Goal: Information Seeking & Learning: Learn about a topic

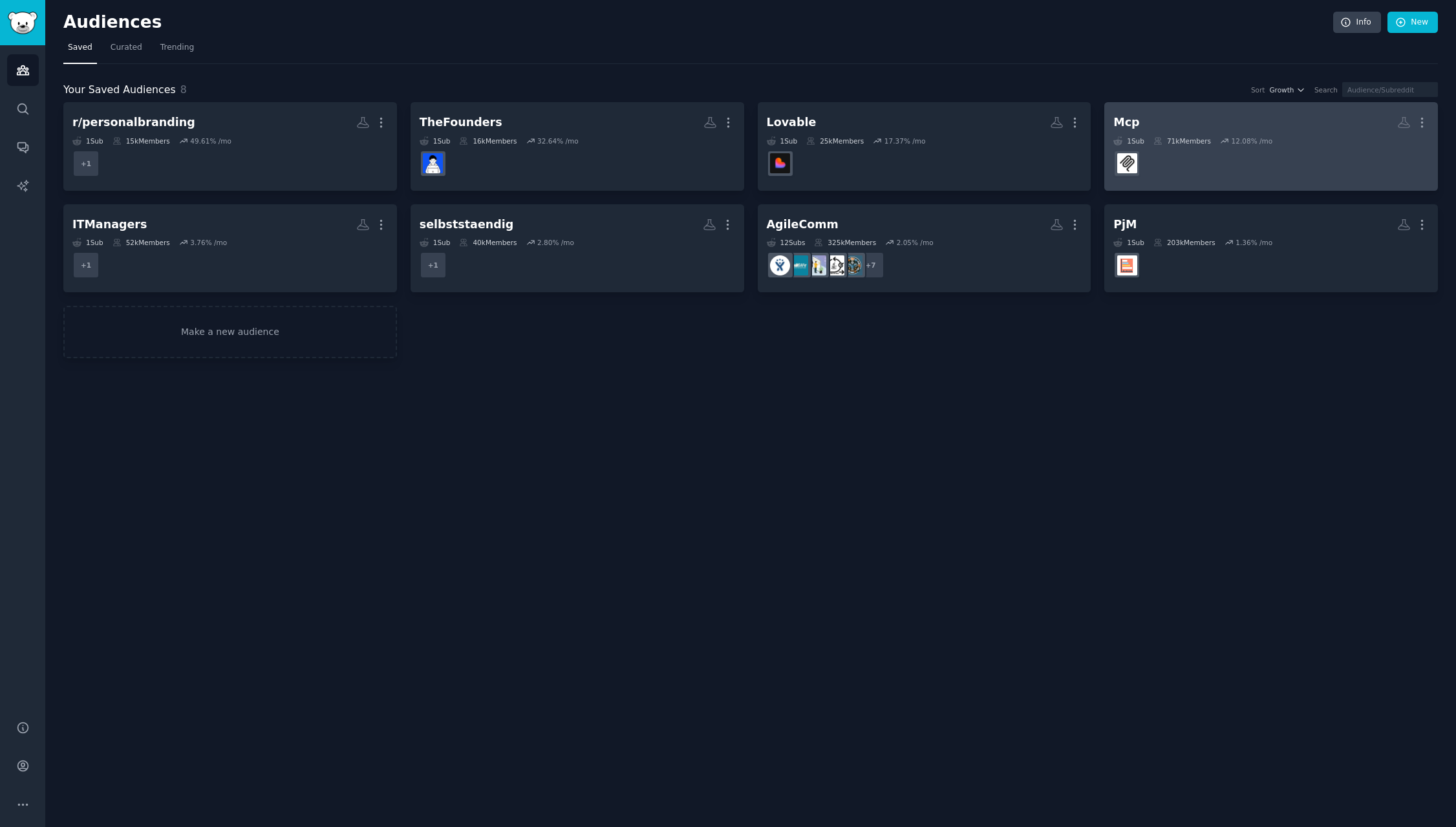
click at [1141, 125] on h2 "Mcp More" at bounding box center [1271, 122] width 315 height 22
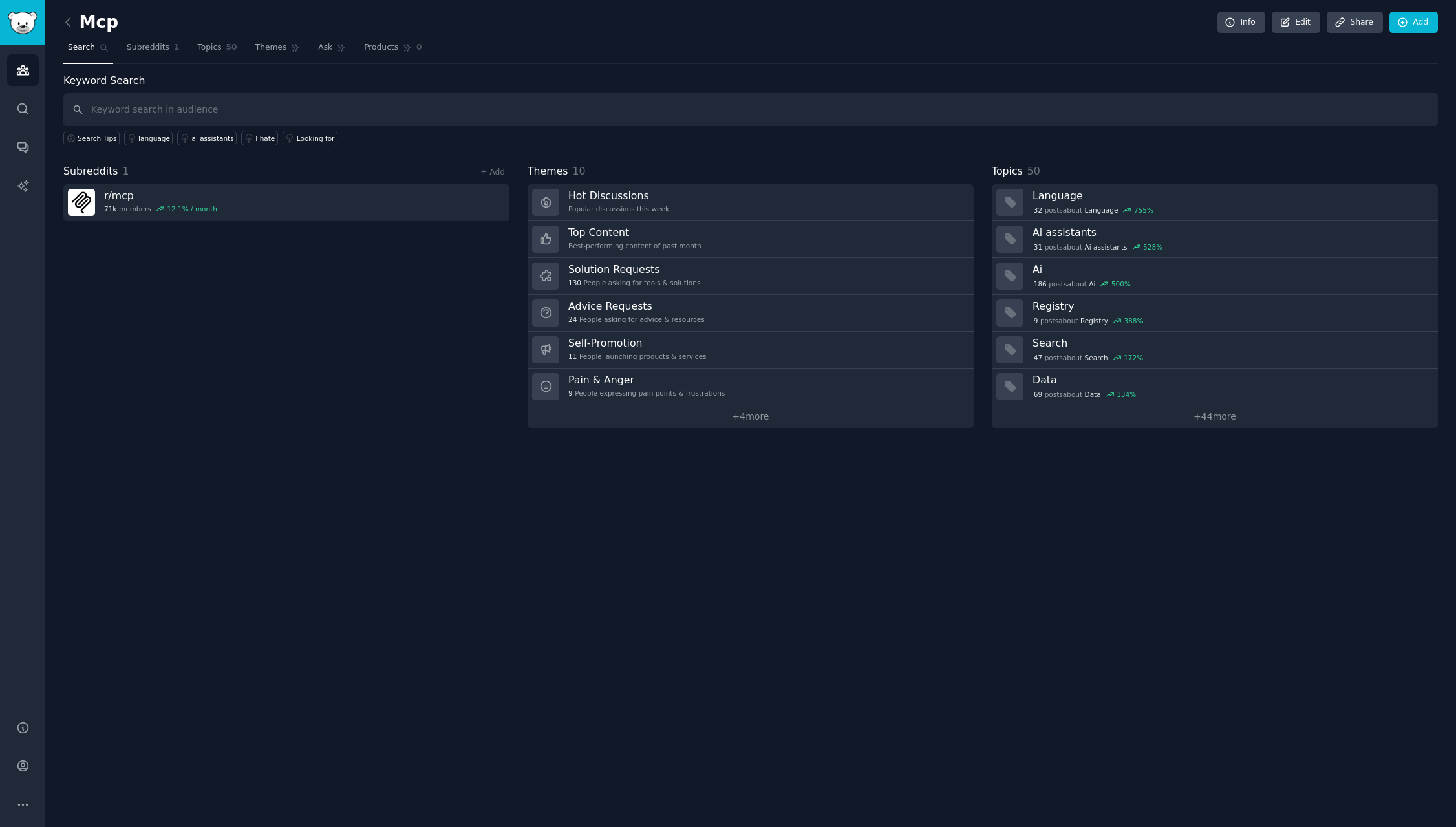
click at [145, 103] on input "text" at bounding box center [750, 109] width 1374 height 33
type input "monitoring"
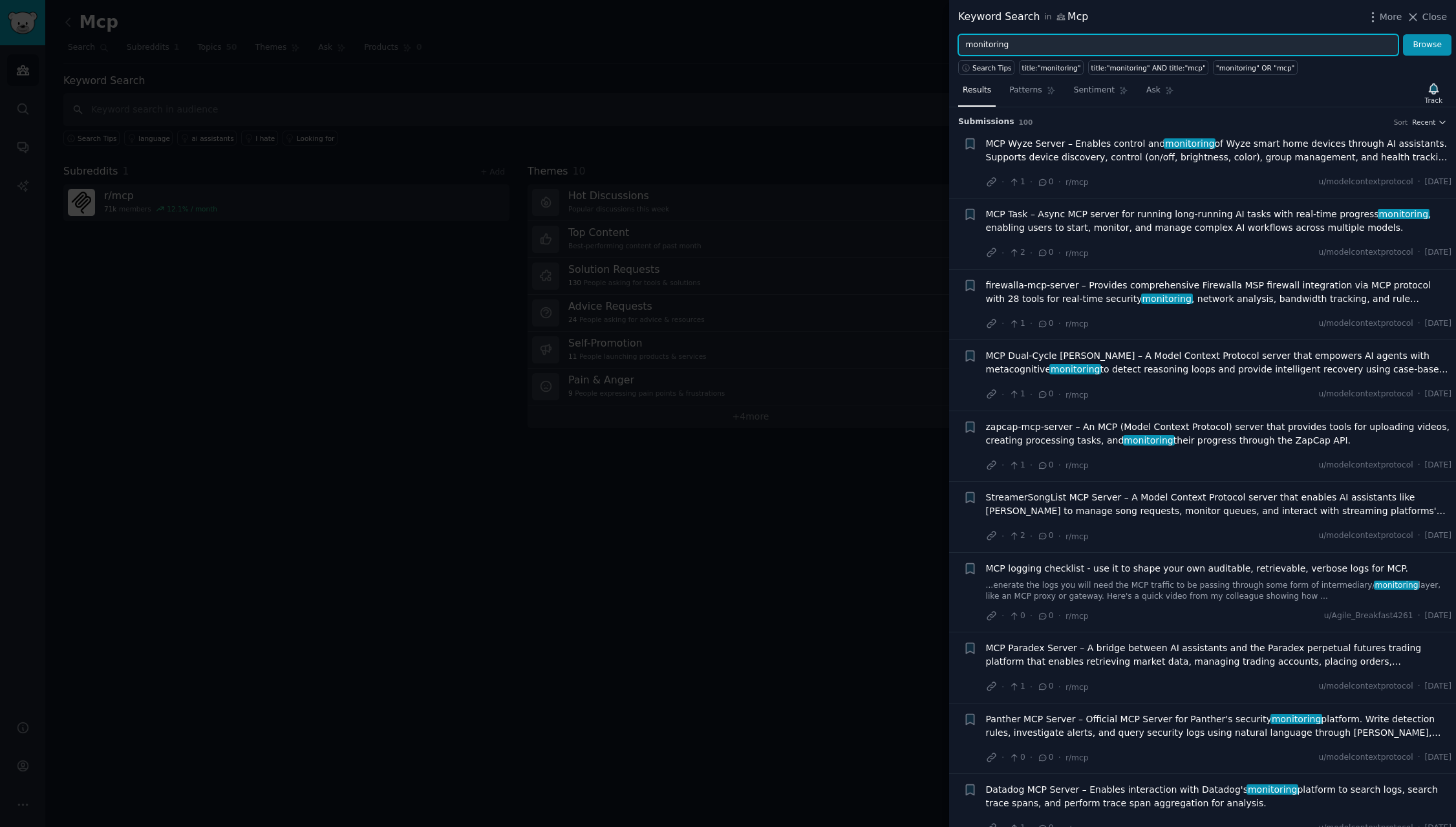
click at [1196, 37] on input "monitoring" at bounding box center [1178, 45] width 440 height 22
paste input "health check"
type input "health check"
click at [1403, 34] on button "Browse" at bounding box center [1427, 45] width 49 height 22
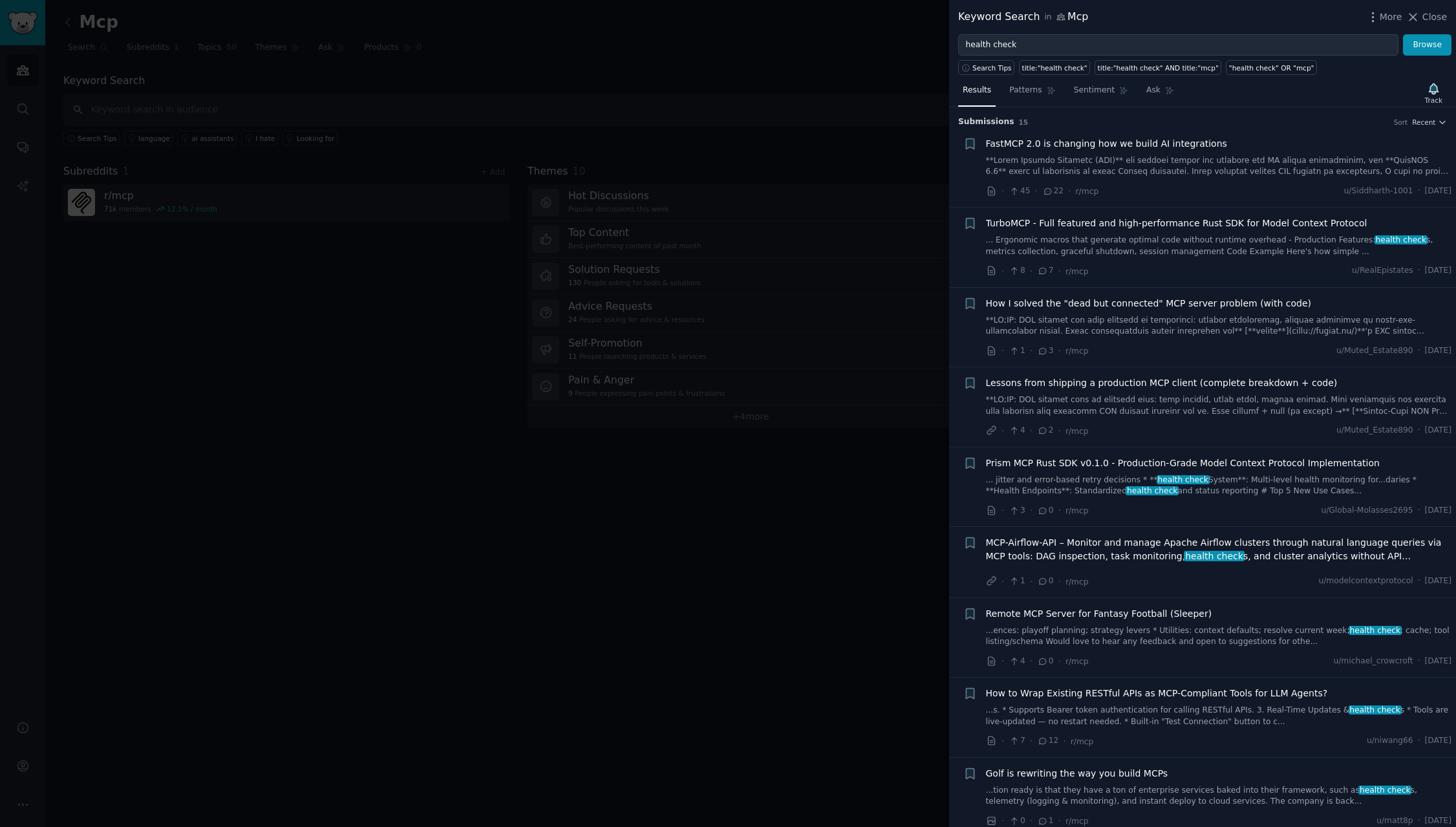
click at [1139, 544] on span "MCP-Airflow-API – Monitor and manage Apache Airflow clusters through natural la…" at bounding box center [1219, 549] width 466 height 27
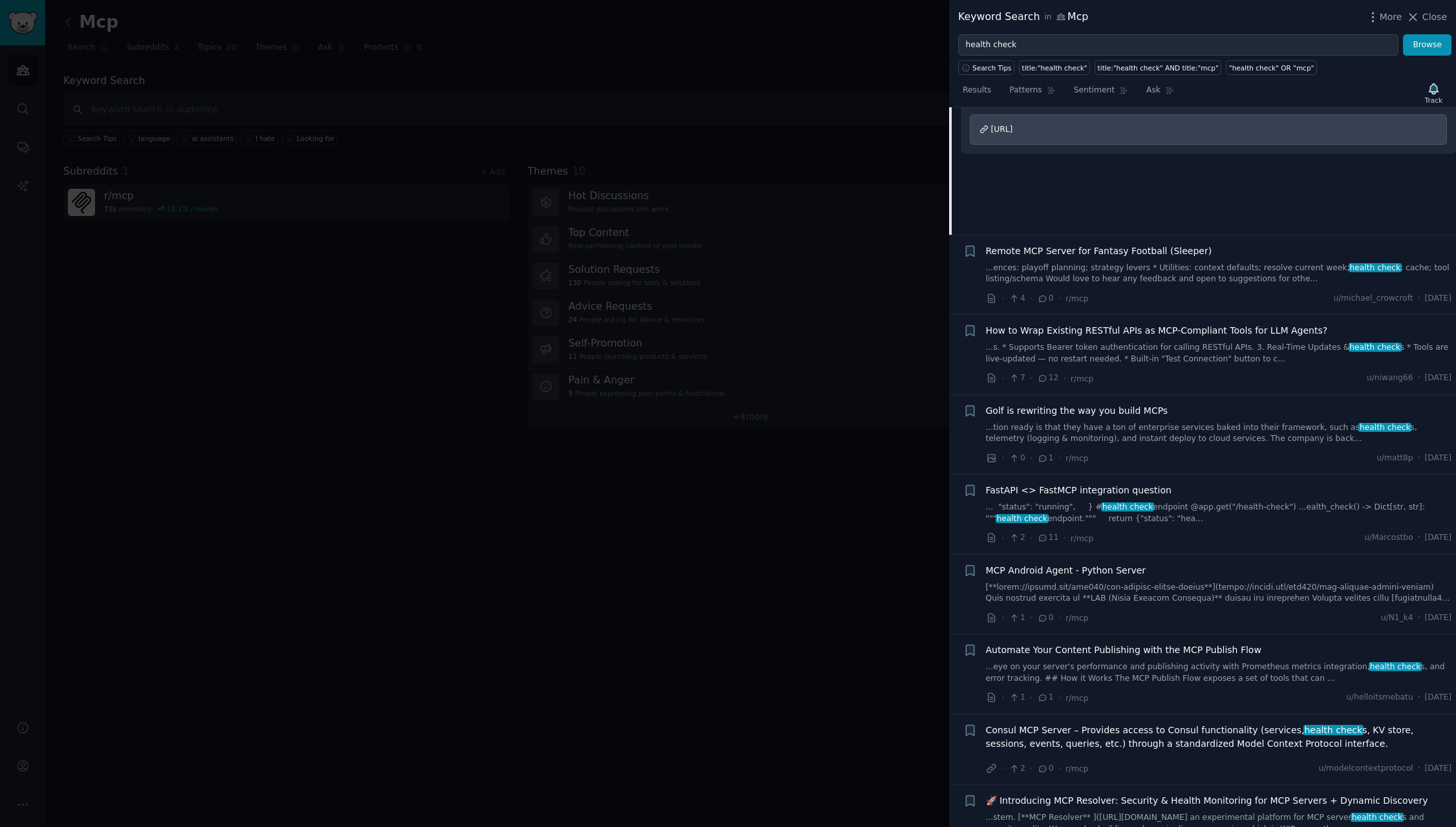
scroll to position [574, 0]
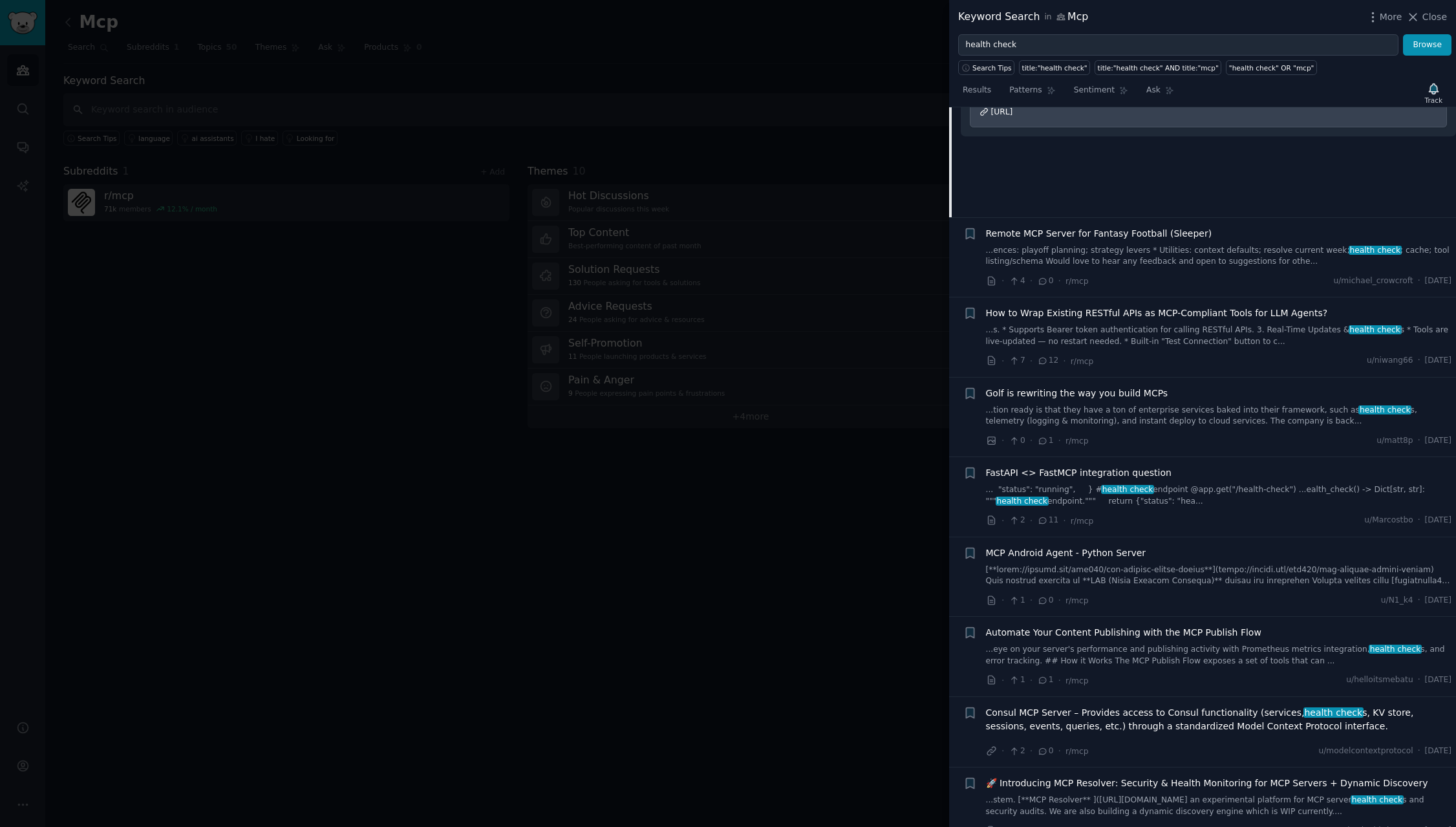
click at [1123, 637] on span "Automate Your Content Publishing with the MCP Publish Flow" at bounding box center [1124, 633] width 275 height 14
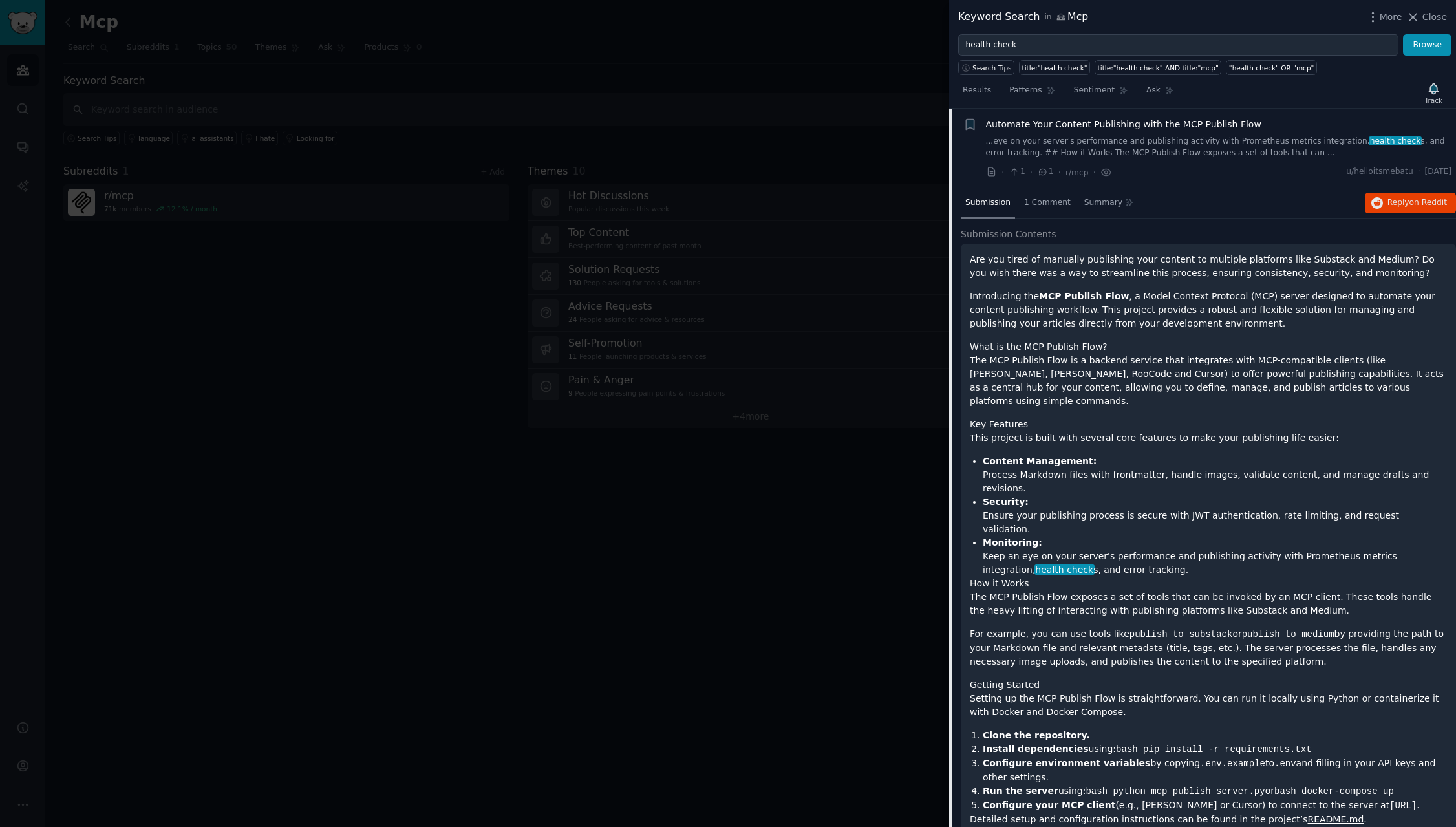
scroll to position [890, 0]
click at [517, 238] on div at bounding box center [728, 413] width 1456 height 827
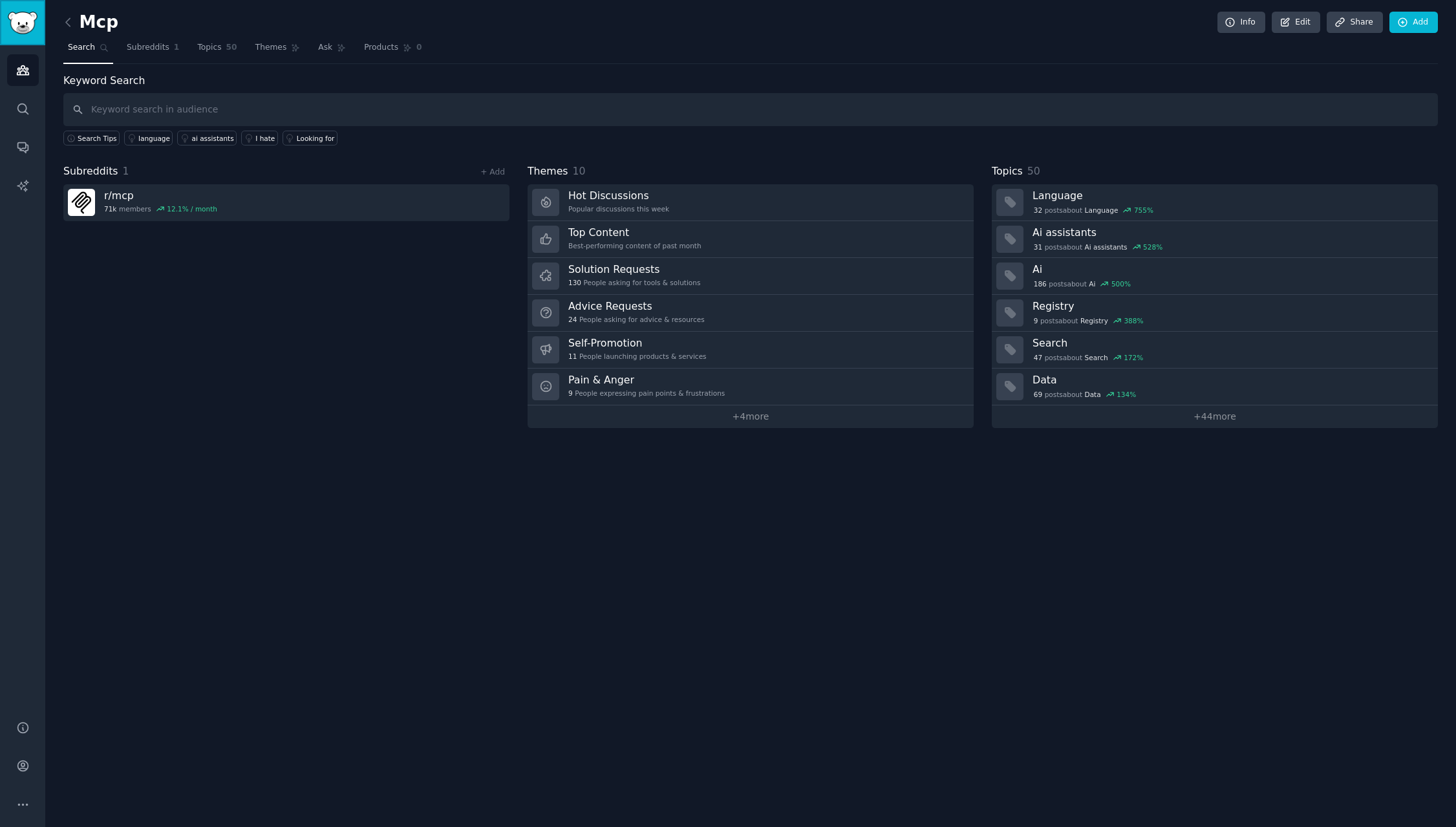
click at [30, 22] on img "Sidebar" at bounding box center [22, 22] width 29 height 22
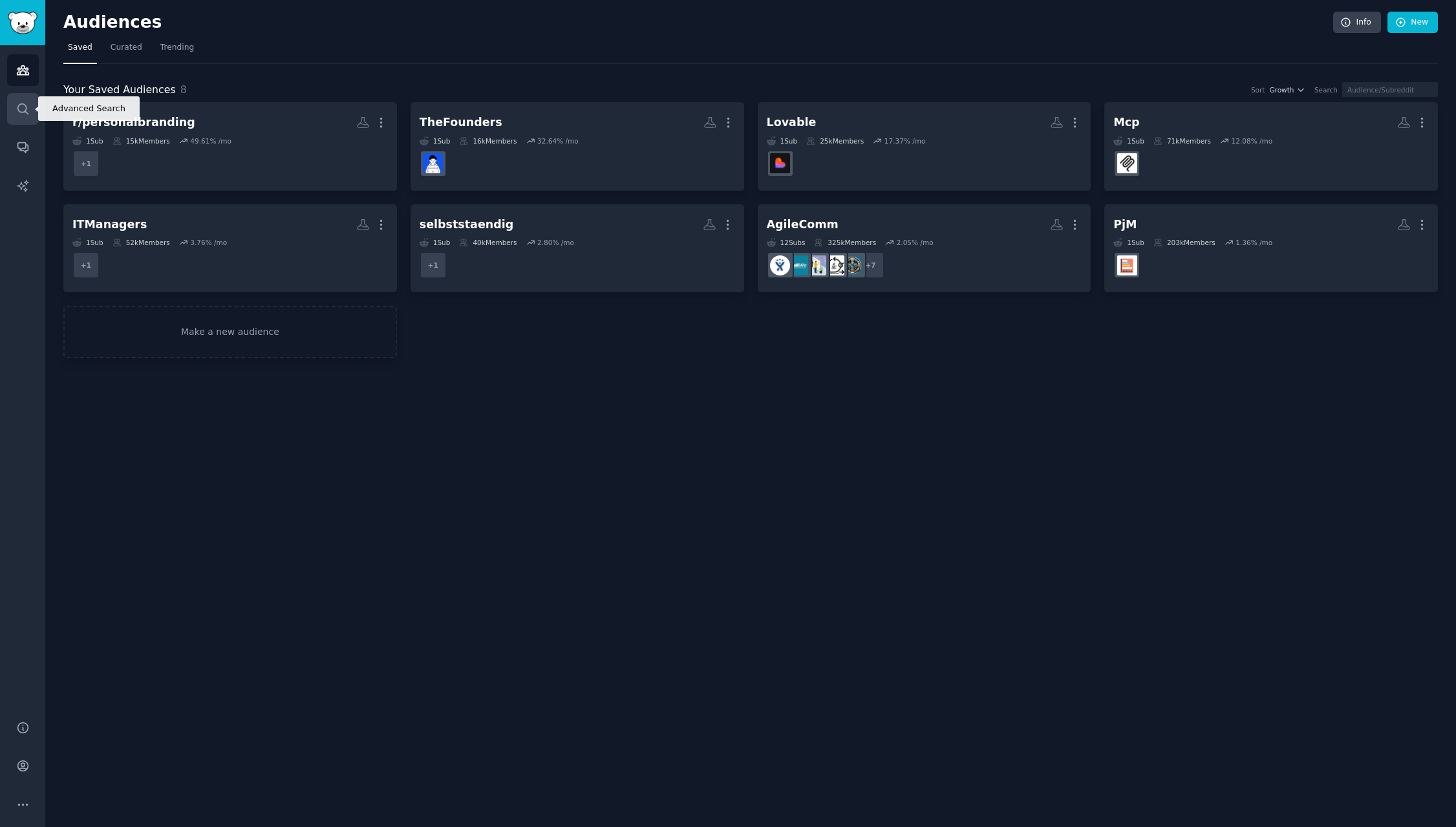
click at [22, 107] on icon "Sidebar" at bounding box center [23, 109] width 14 height 14
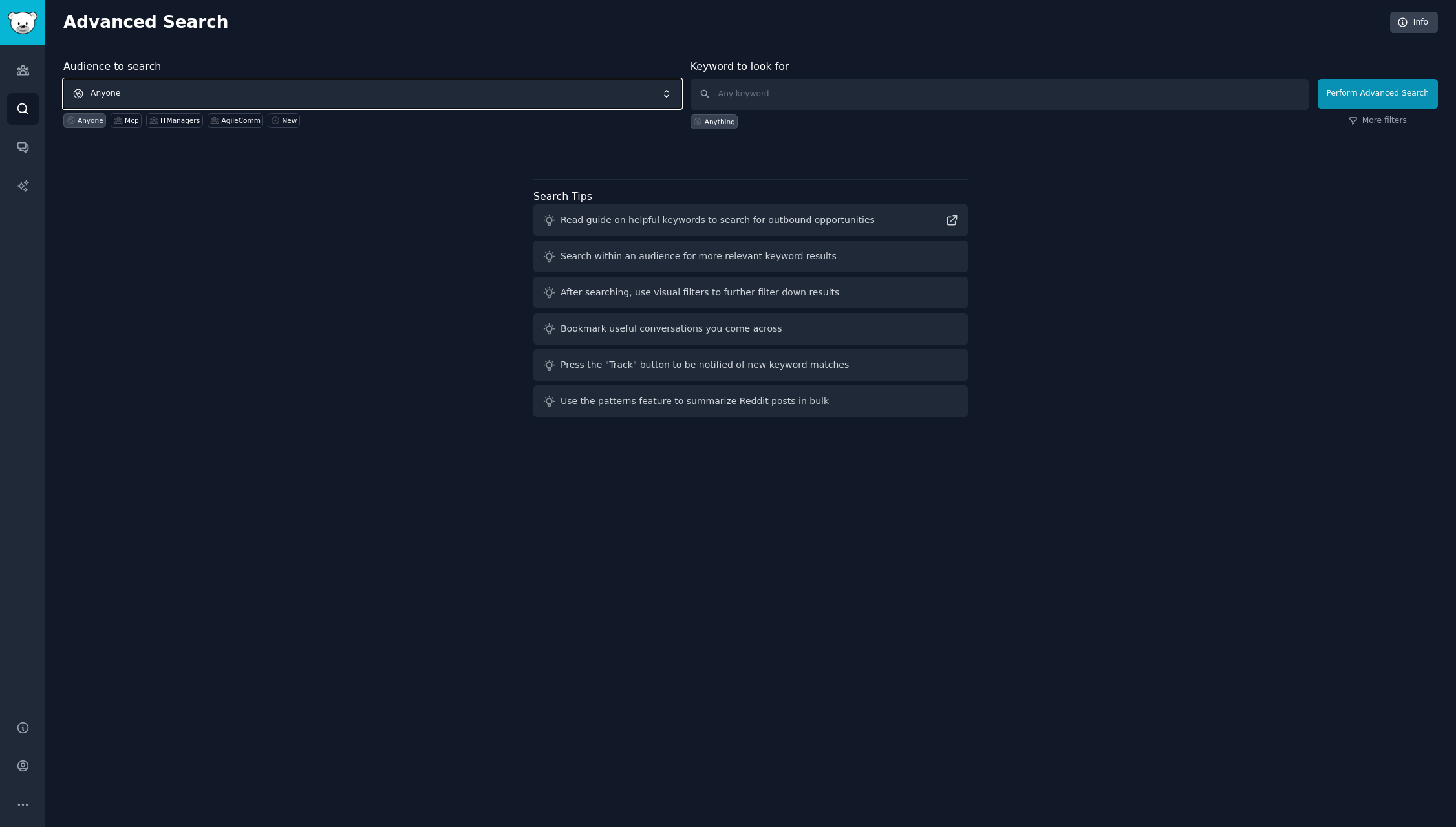
click at [125, 93] on span "Anyone" at bounding box center [372, 94] width 618 height 29
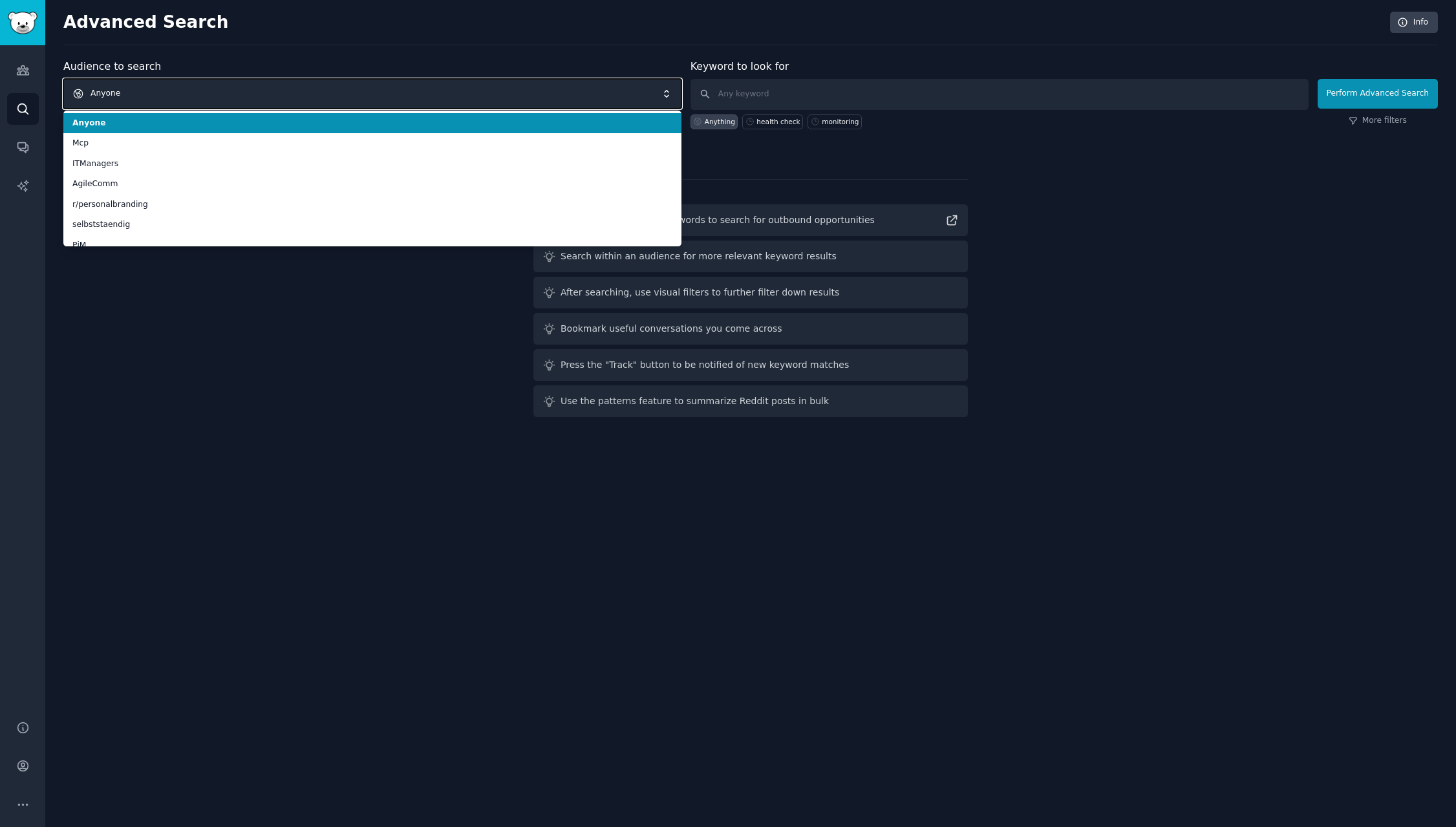
click at [138, 92] on span "Anyone" at bounding box center [372, 94] width 618 height 29
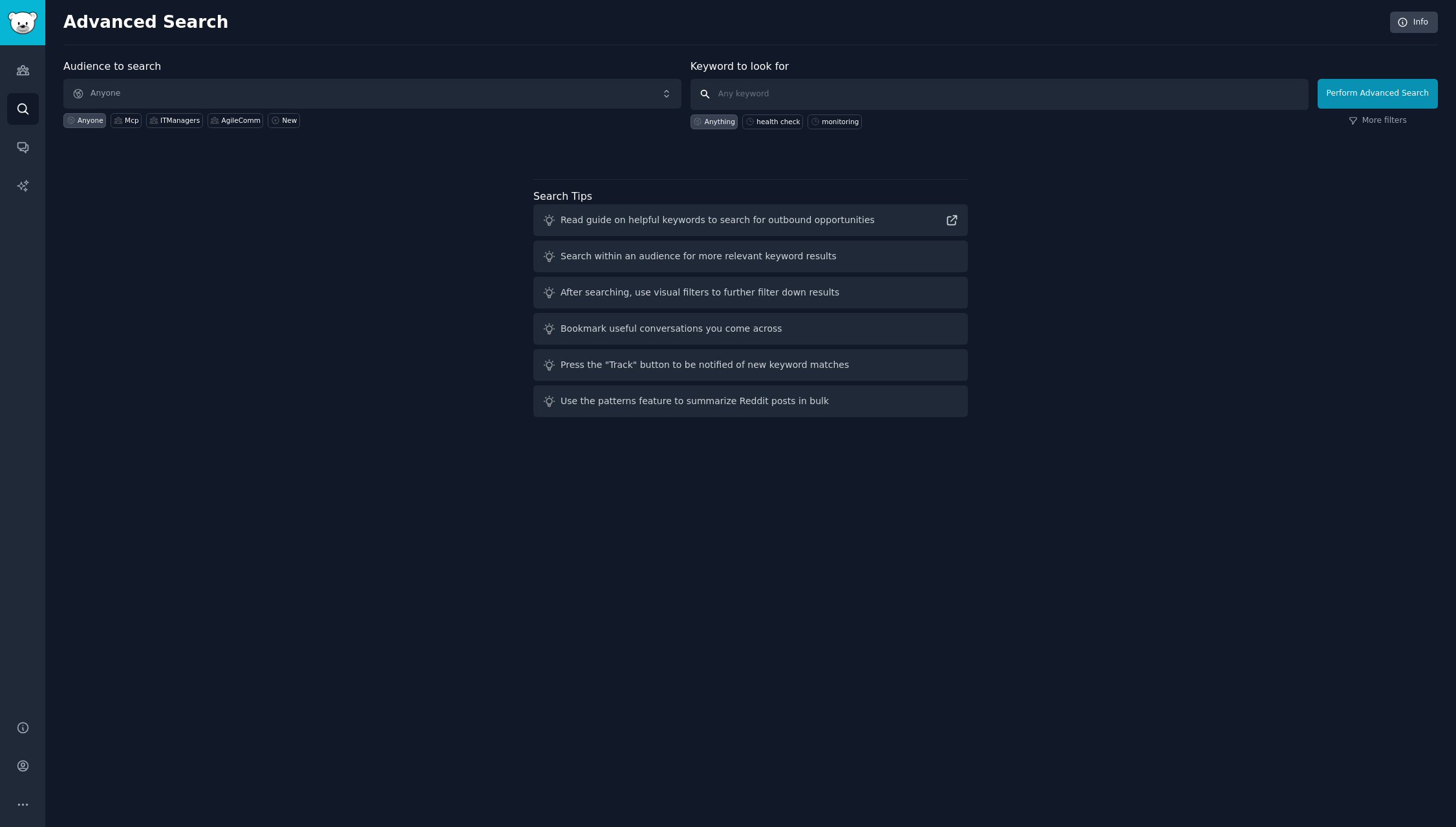
click at [786, 91] on input "text" at bounding box center [999, 94] width 618 height 31
paste input "mcp observability OR monitoring"
type input "mcp observability OR monitoring"
click at [1350, 95] on button "Perform Advanced Search" at bounding box center [1377, 94] width 120 height 29
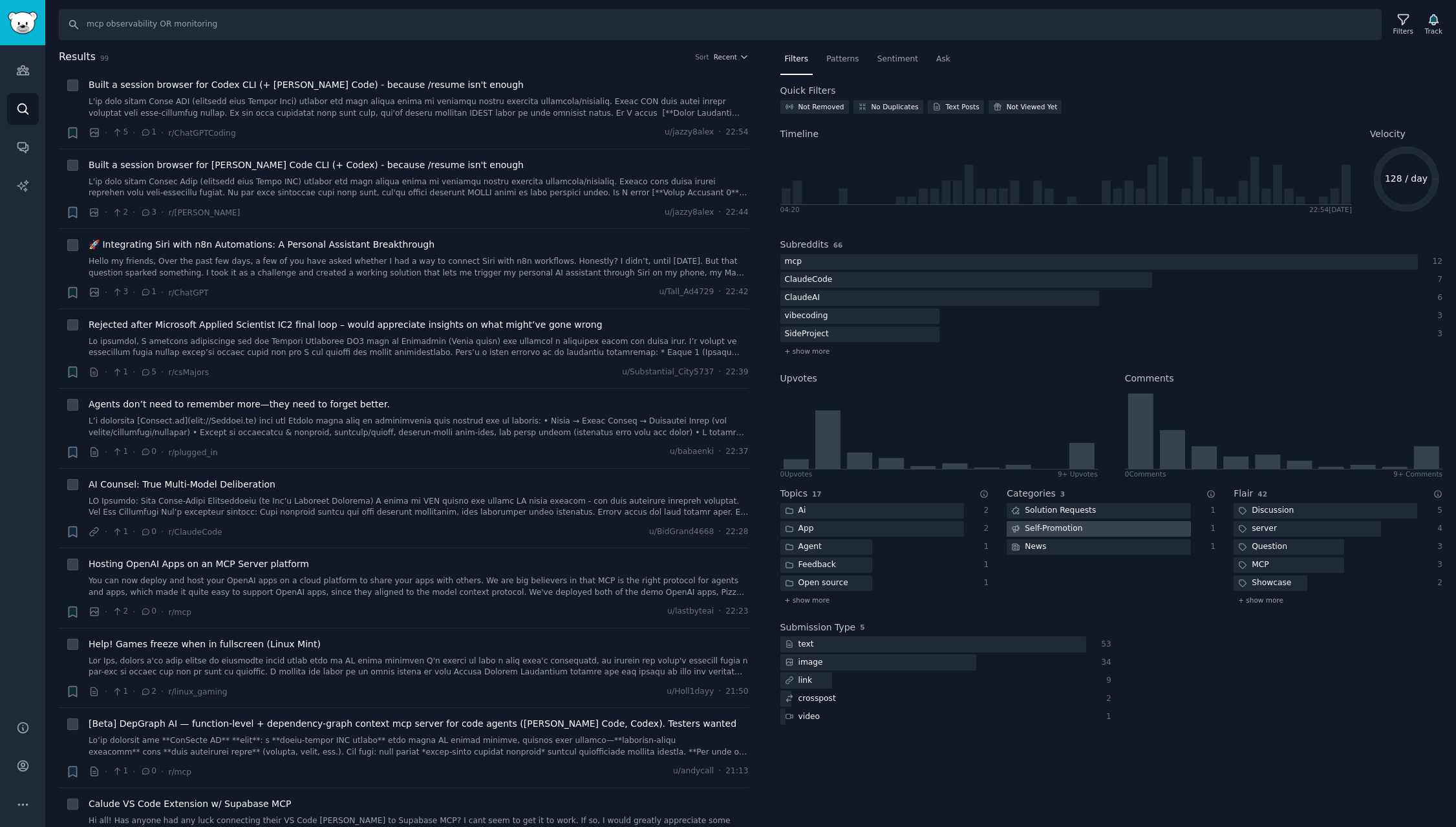
click at [1103, 531] on div at bounding box center [1098, 529] width 183 height 16
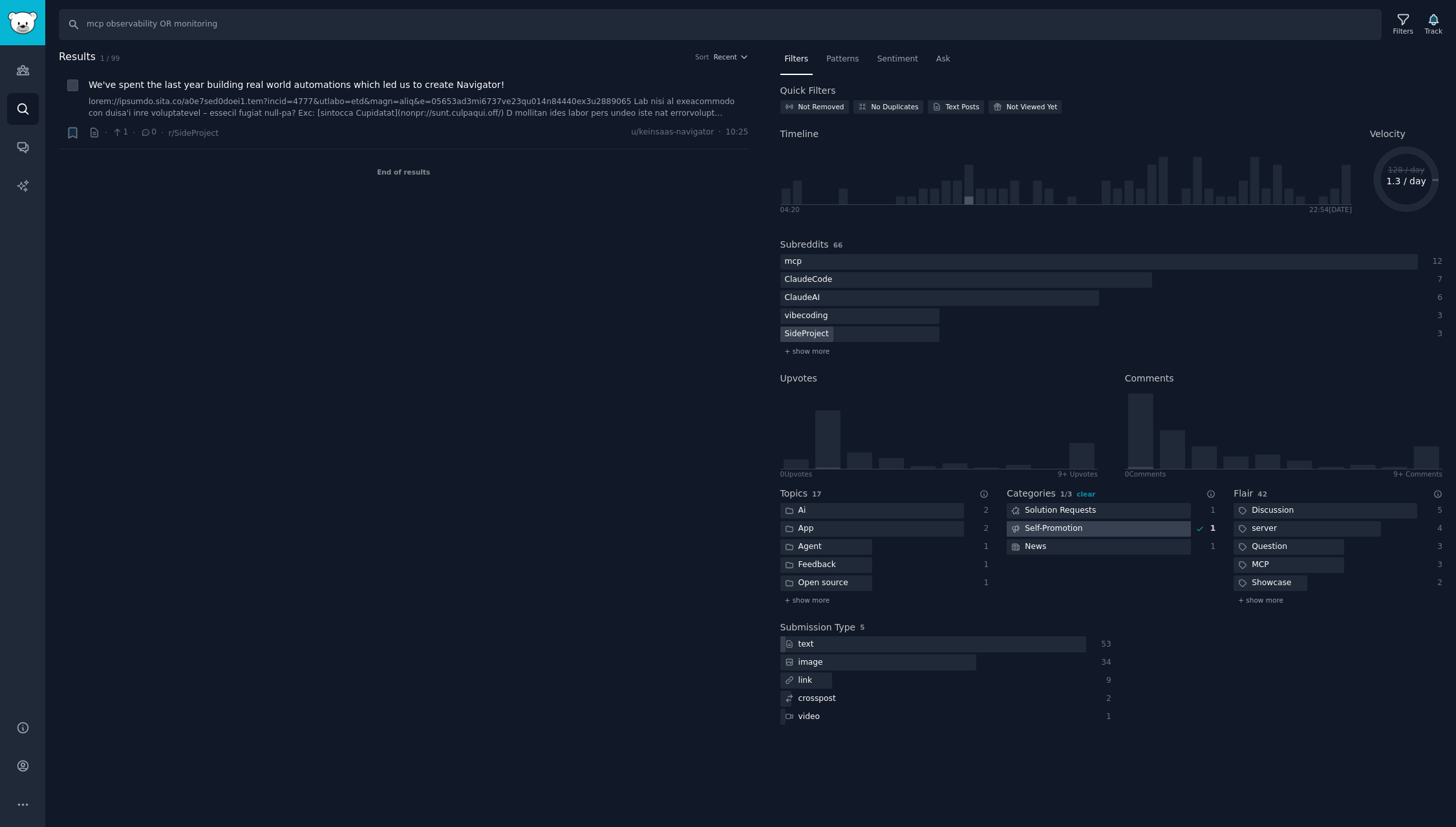
click at [1103, 531] on div at bounding box center [1098, 529] width 183 height 16
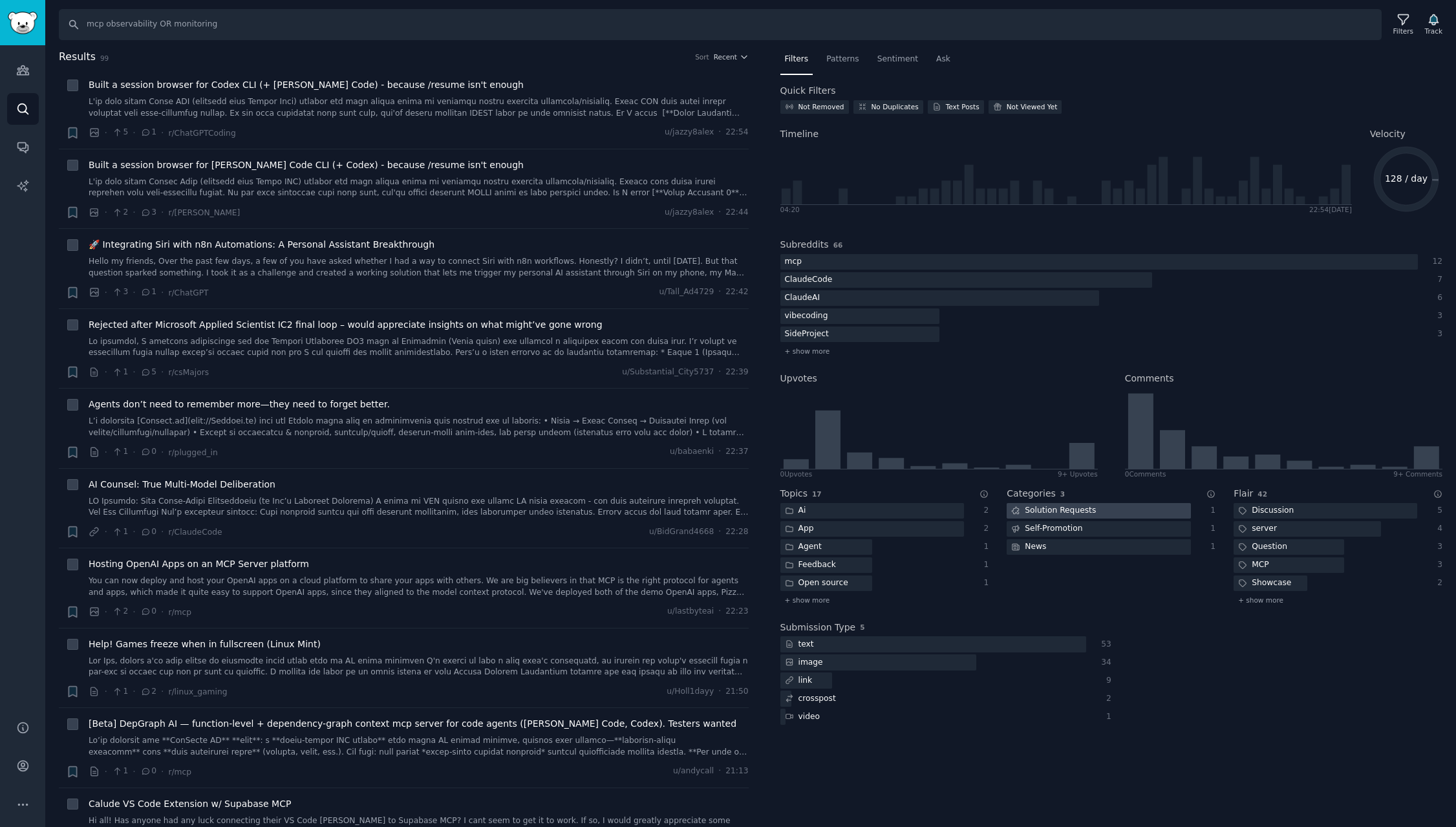
click at [1113, 509] on div at bounding box center [1098, 511] width 183 height 16
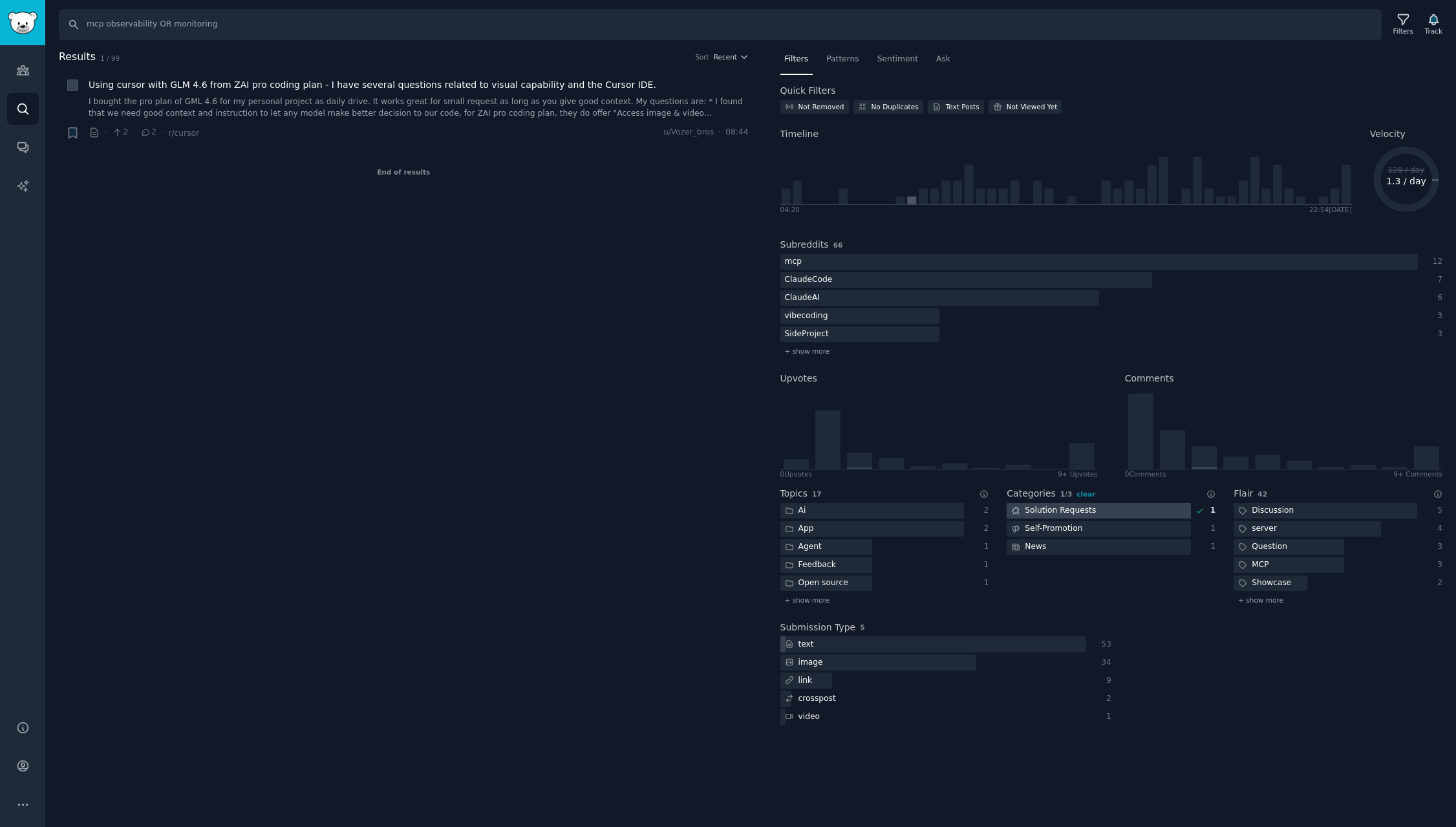
click at [1113, 508] on div at bounding box center [1098, 511] width 183 height 16
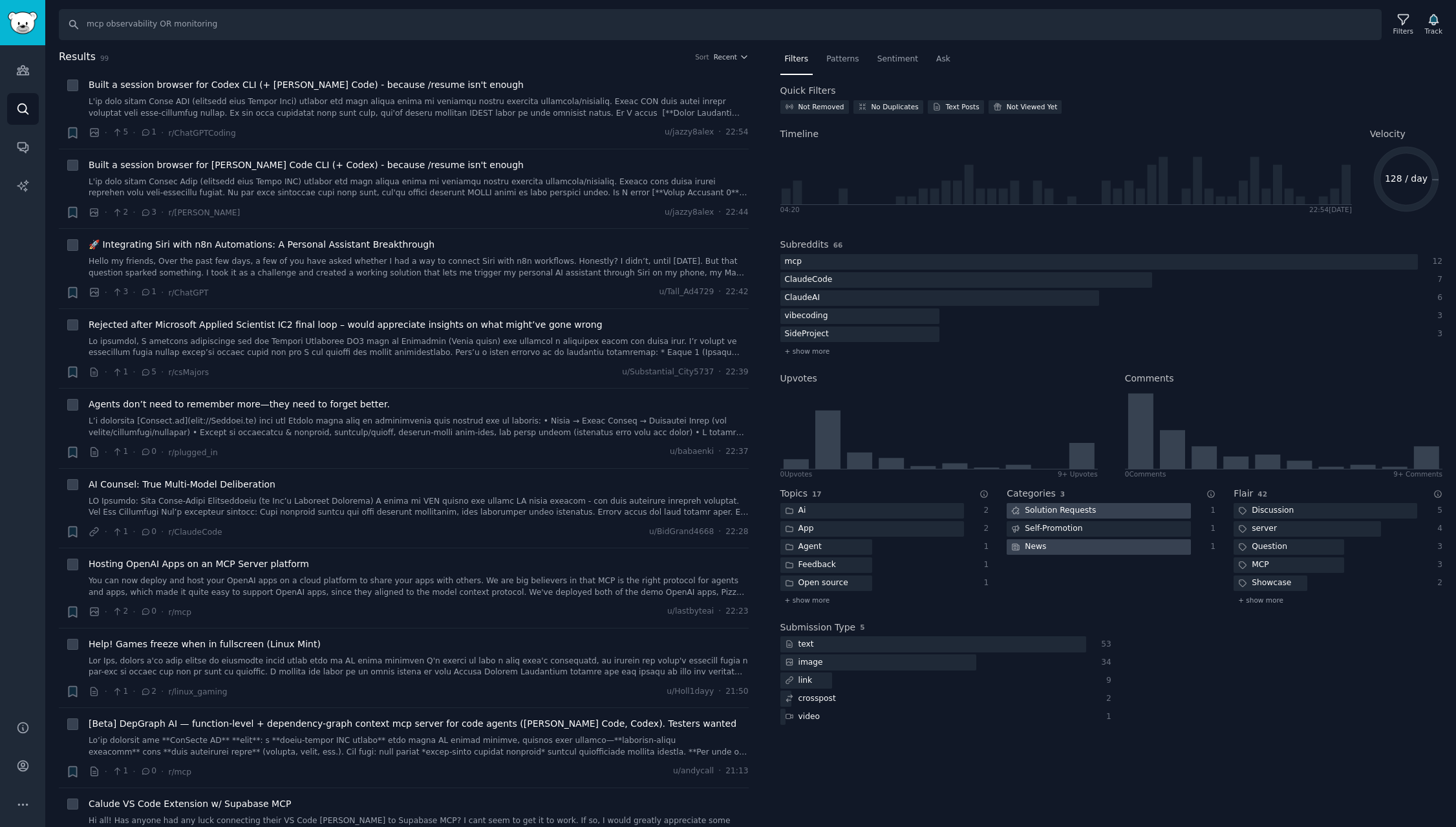
click at [1113, 546] on div at bounding box center [1098, 547] width 183 height 16
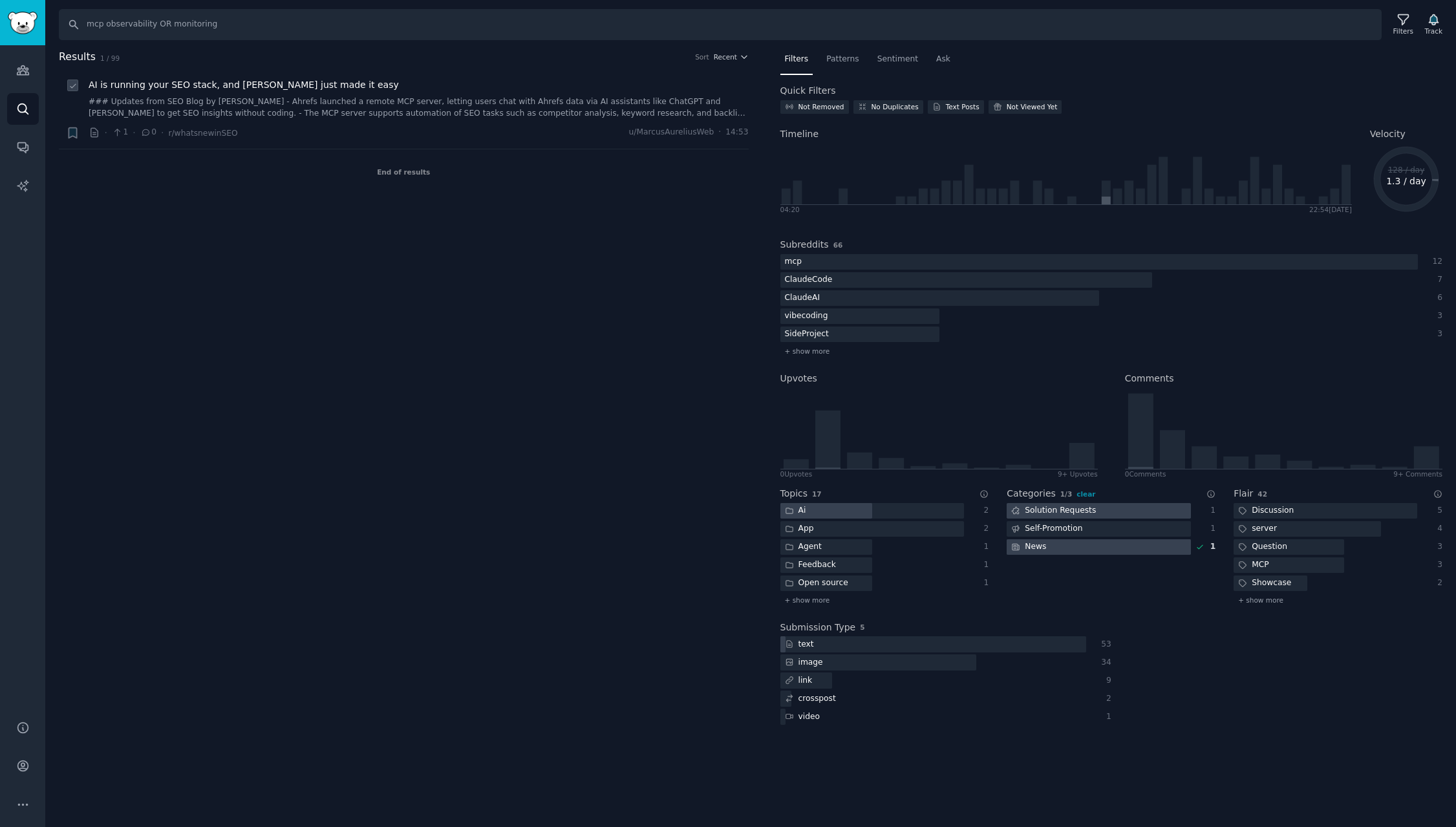
click at [506, 104] on link "### Updates from SEO Blog by [PERSON_NAME] - Ahrefs launched a remote MCP serve…" at bounding box center [419, 108] width 660 height 22
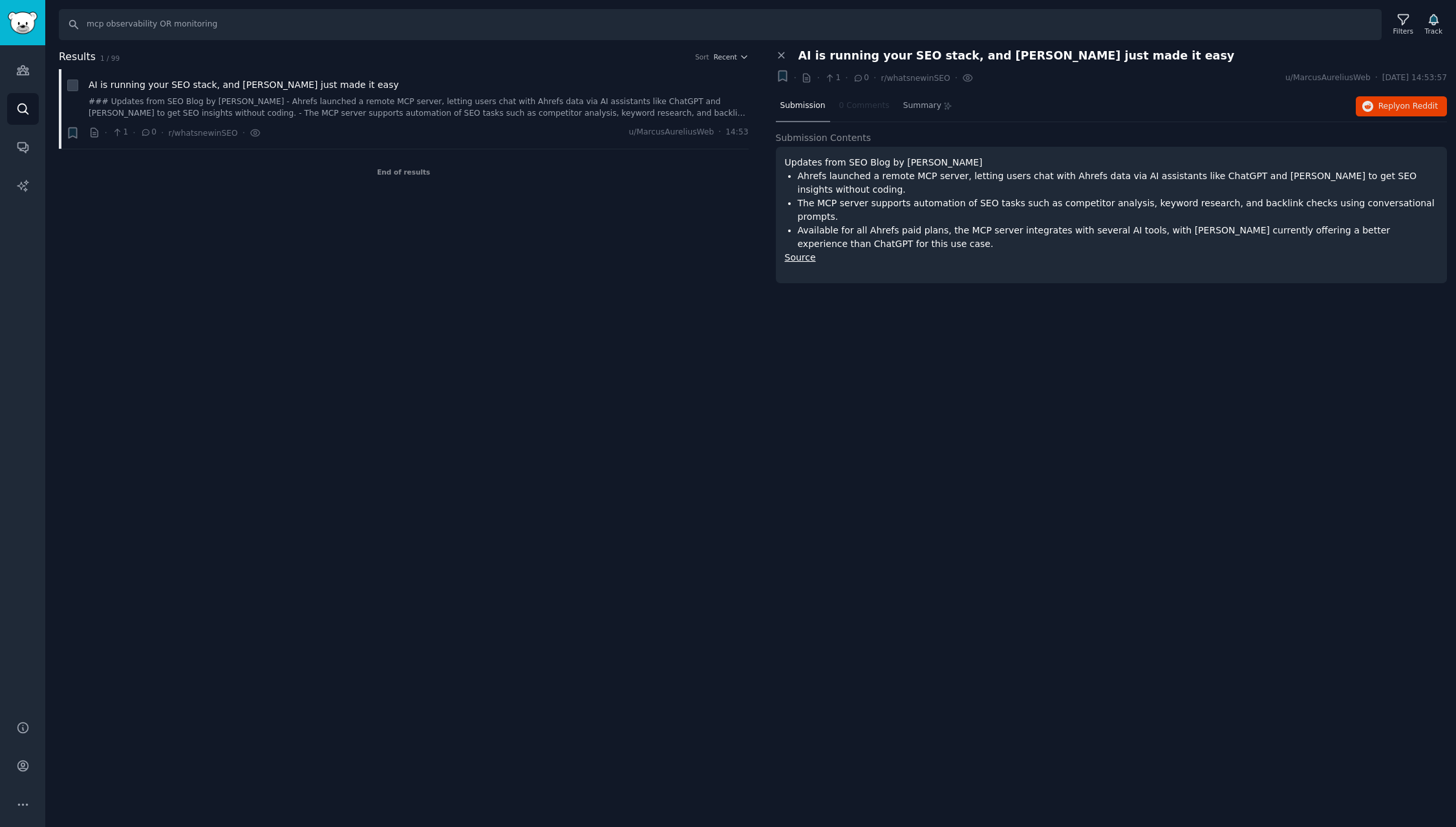
click at [803, 252] on link "Source" at bounding box center [800, 257] width 31 height 10
paste input "Loremip: Dolor-si-Ametcon Adipisci ELIT Seddoeiusmod Temp- inc Utlaboreetdolore…"
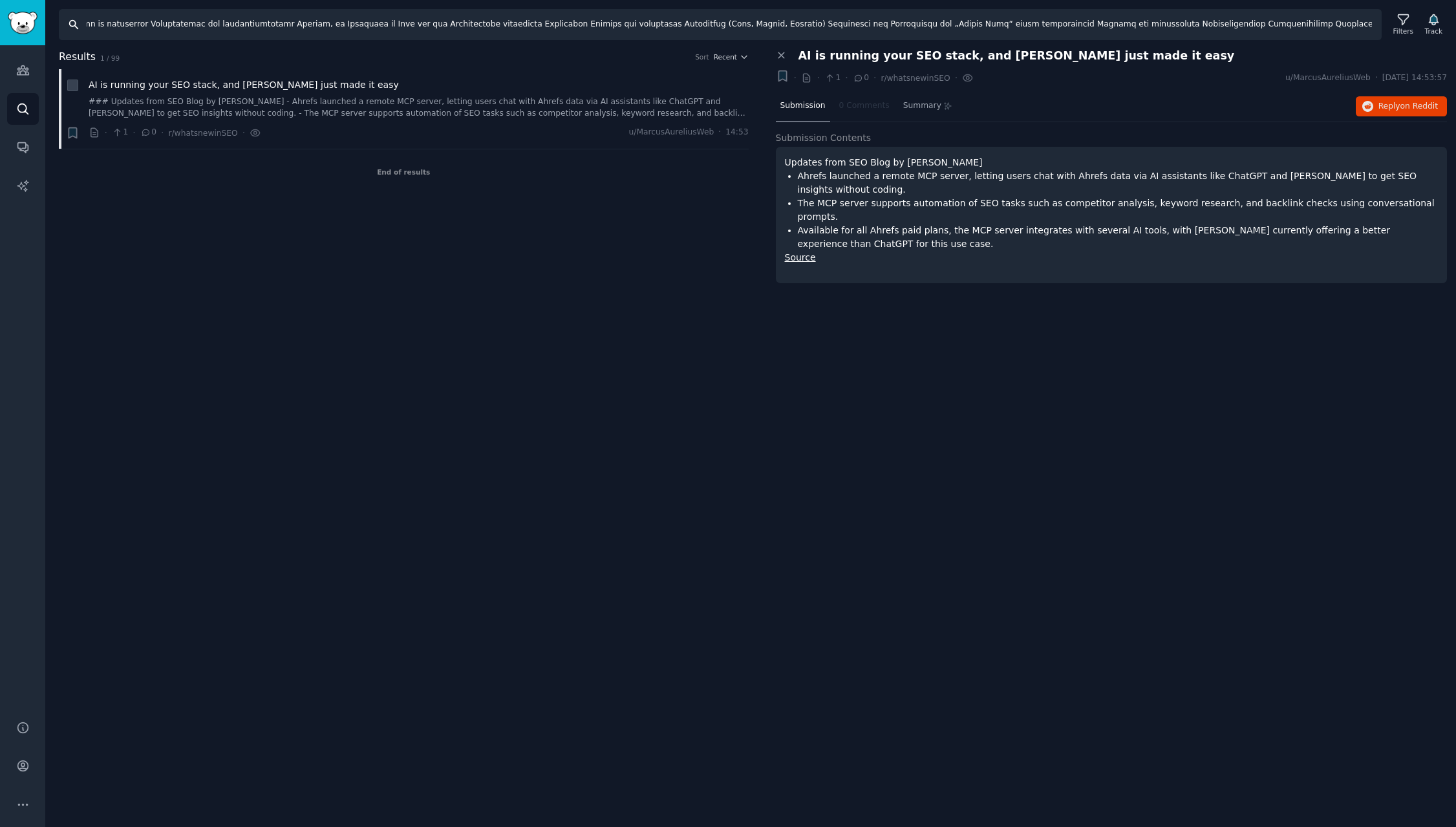
paste input "text"
paste input "crash OR error handling"
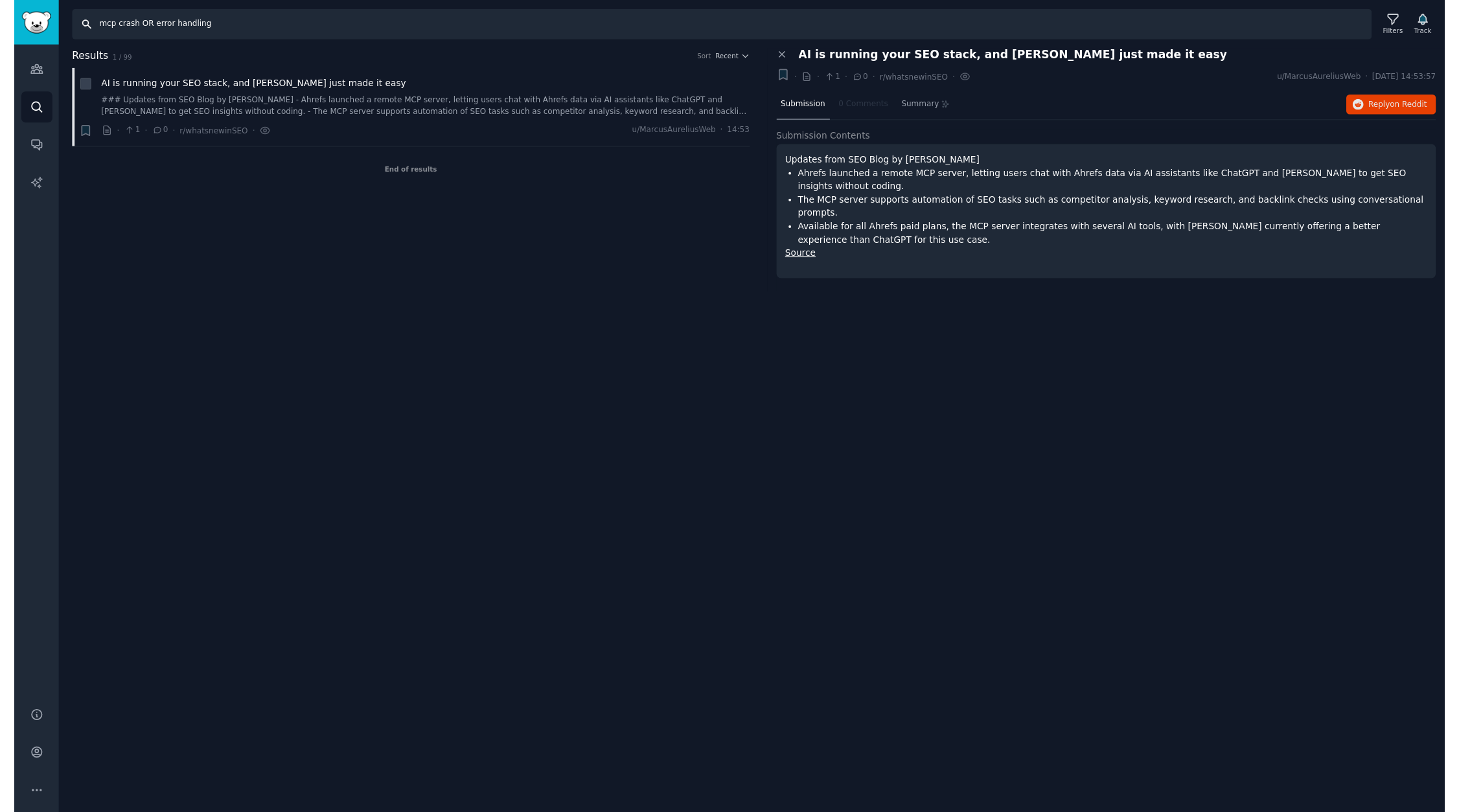
scroll to position [0, 0]
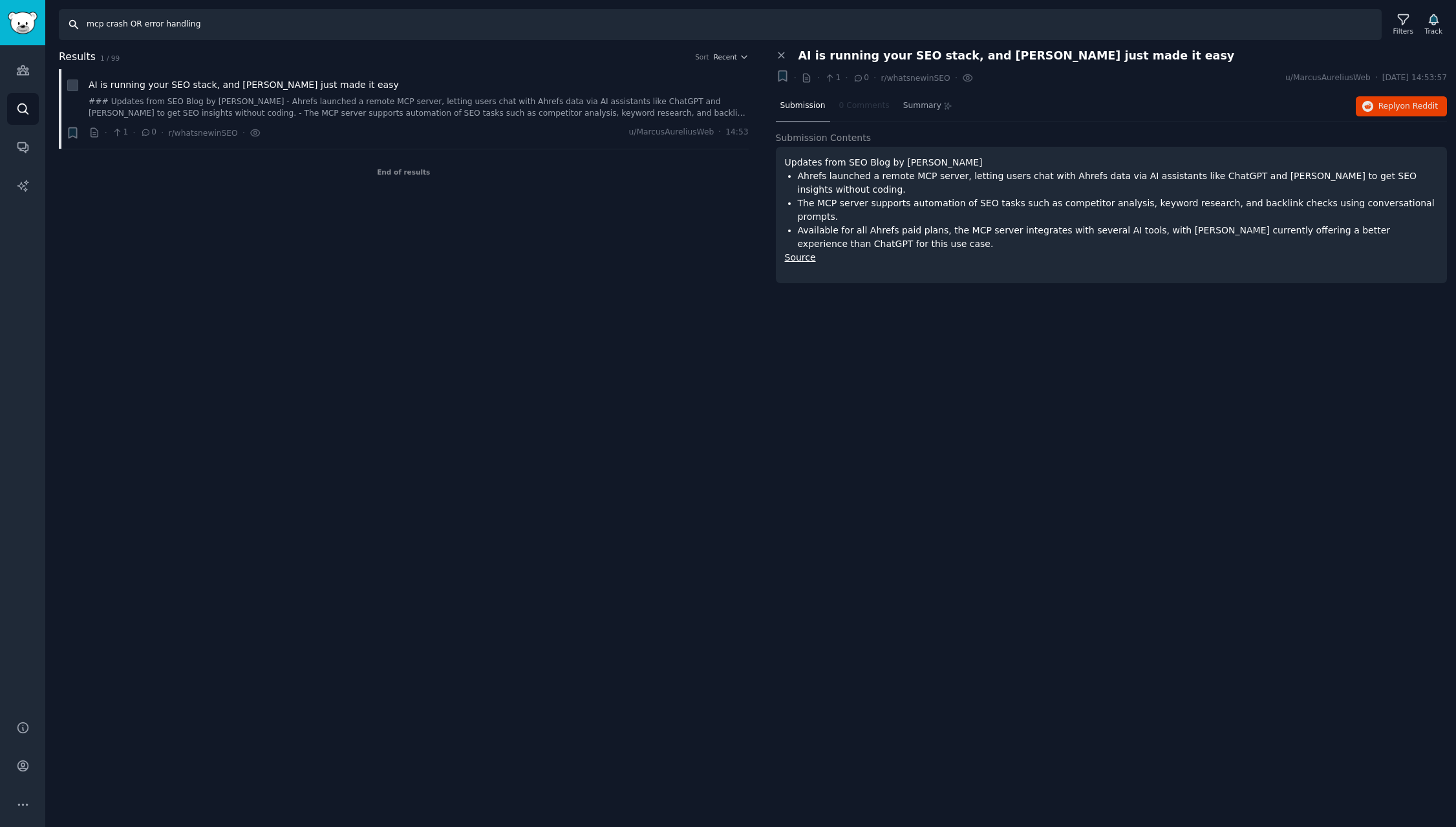
type input "mcp crash OR error handling"
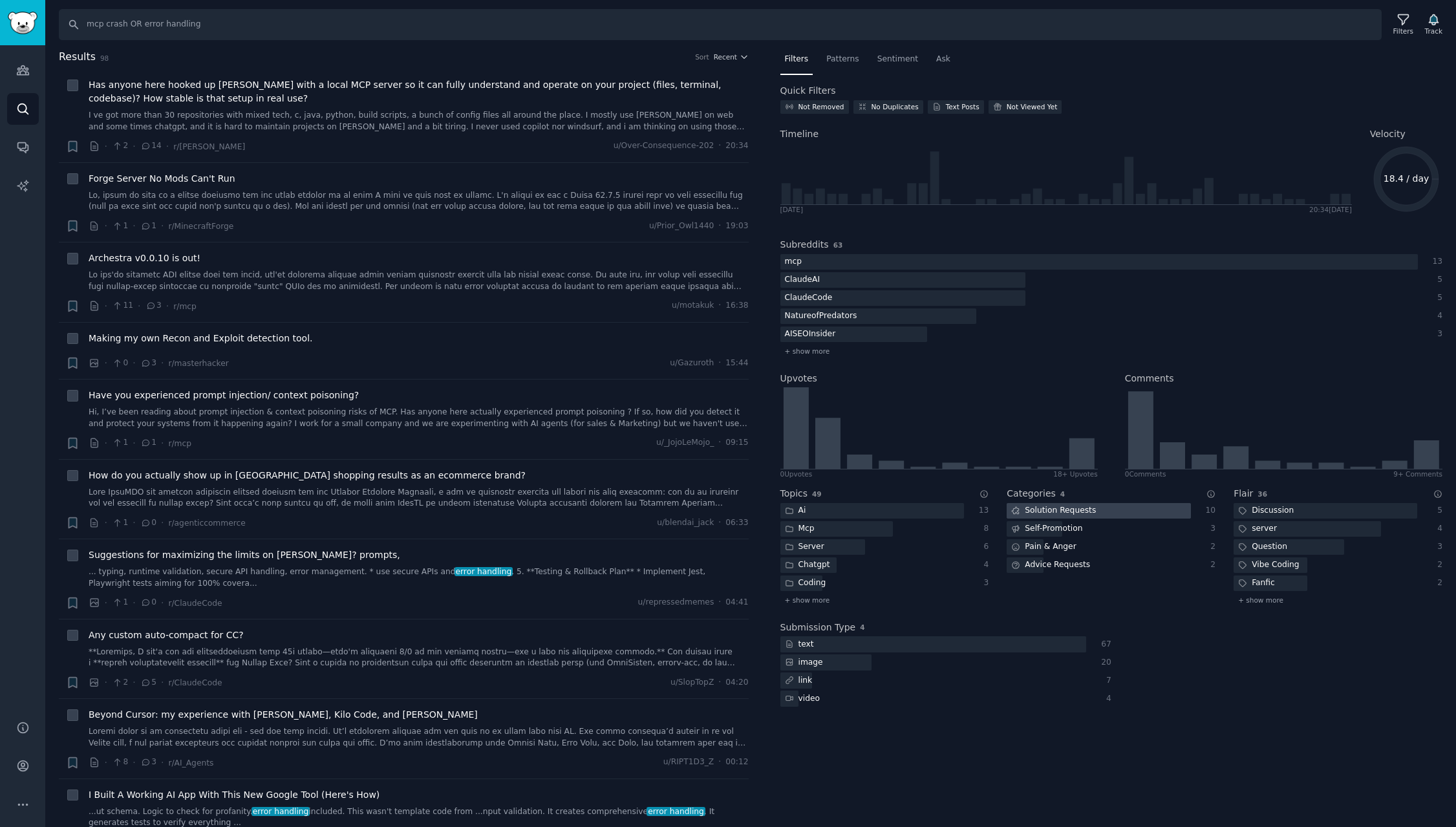
click at [1116, 512] on div at bounding box center [1098, 511] width 183 height 16
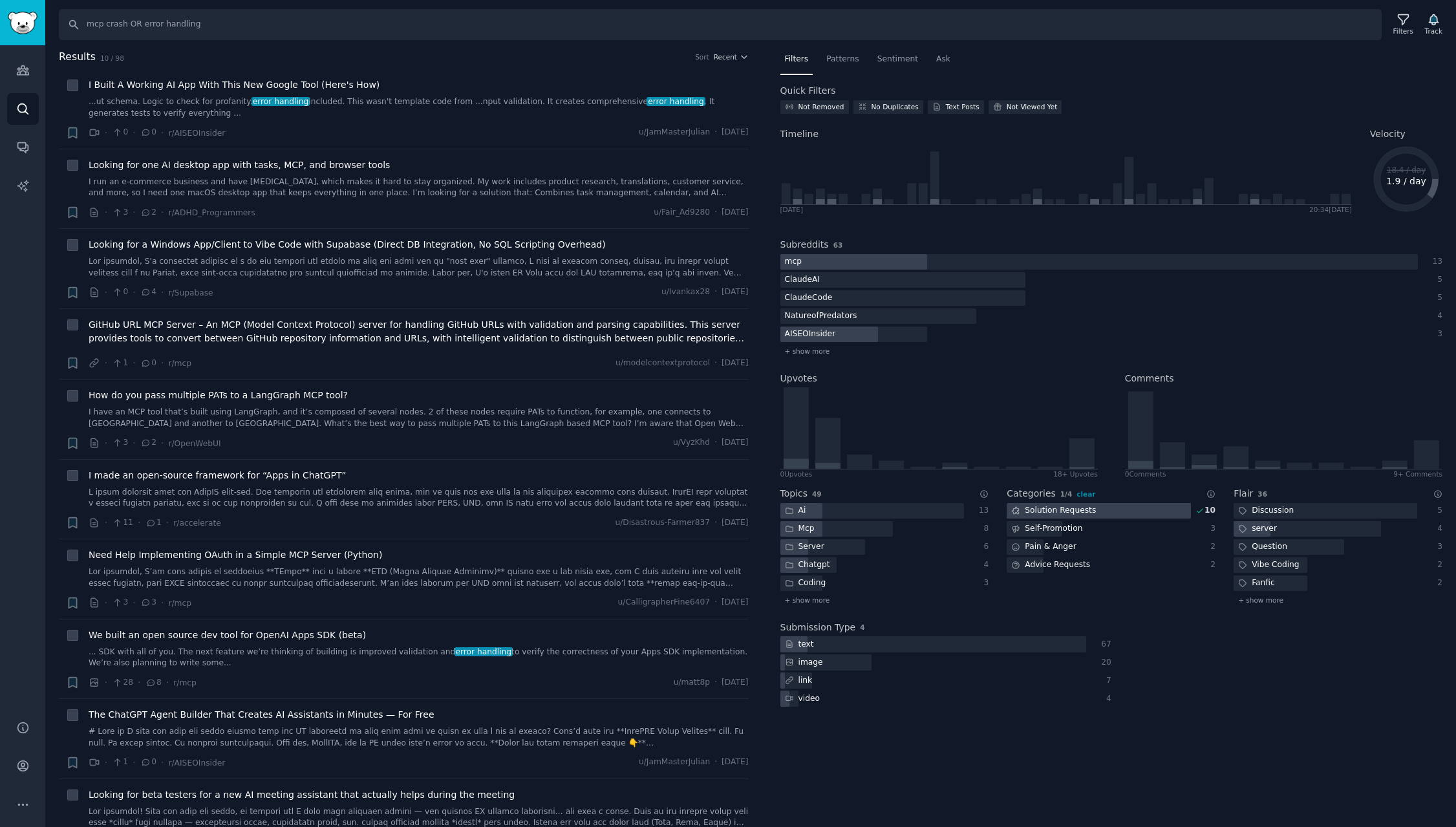
click at [1116, 512] on div at bounding box center [1098, 511] width 183 height 16
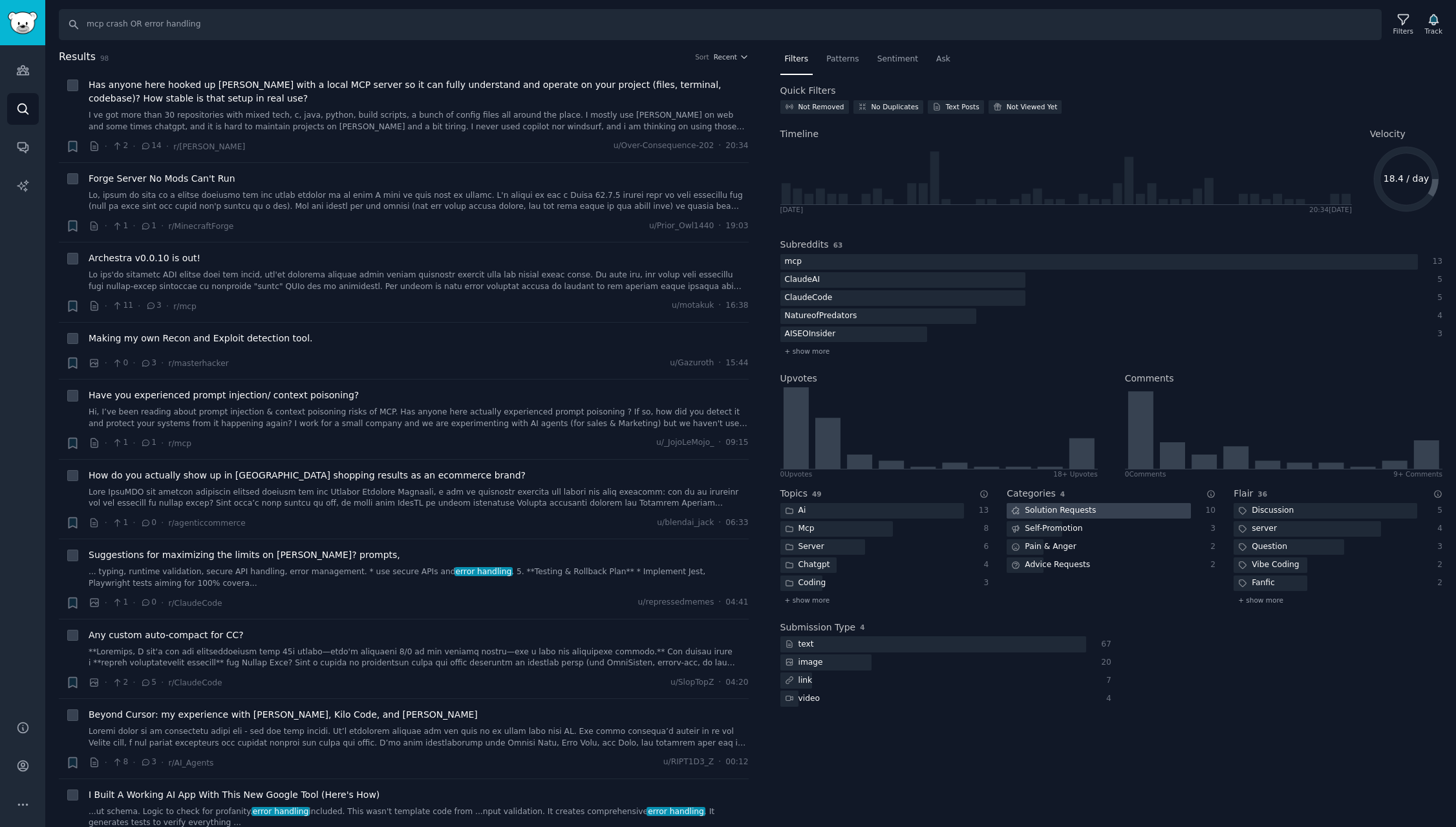
click at [1116, 512] on div at bounding box center [1098, 511] width 183 height 16
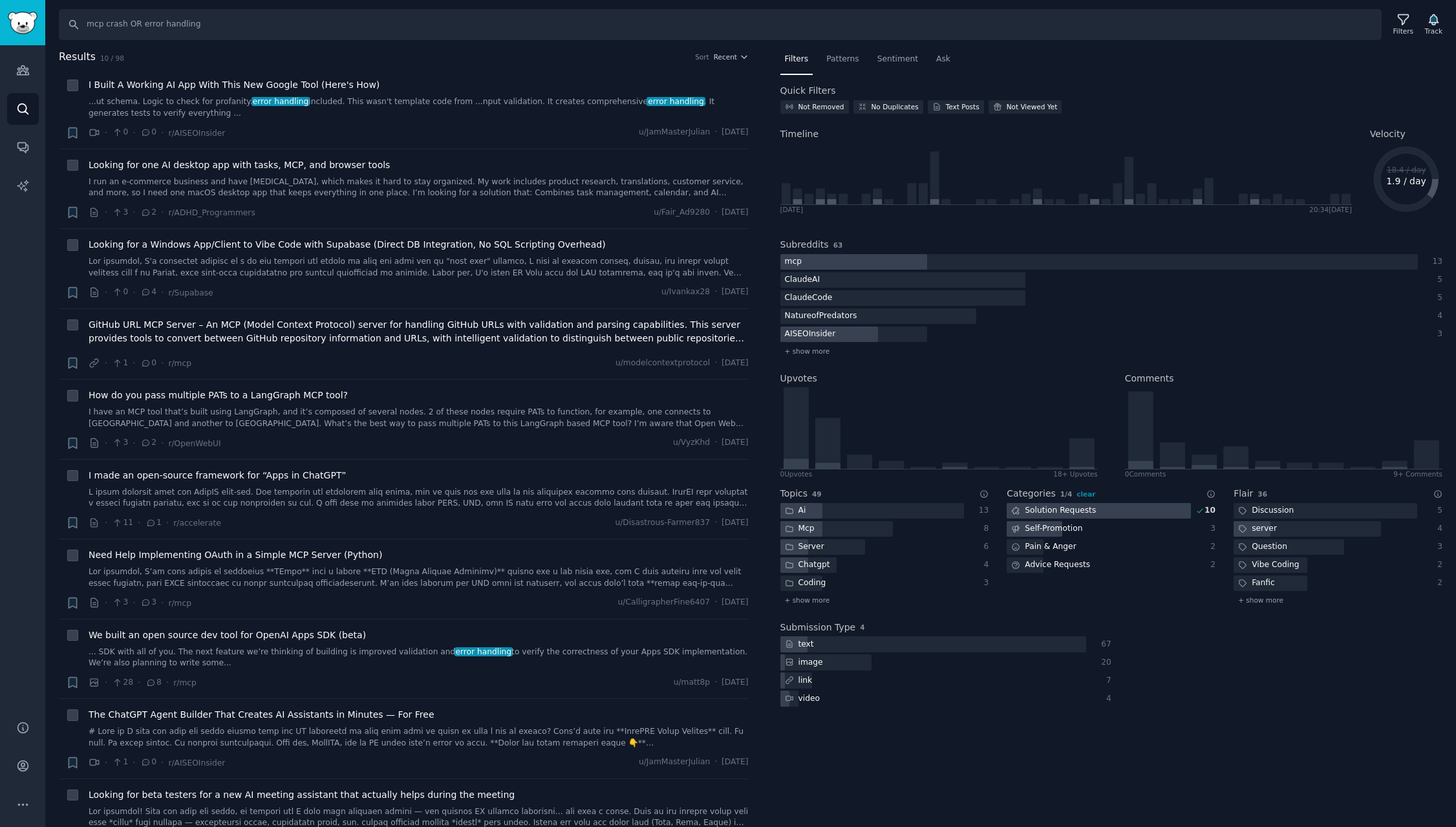
click at [1103, 531] on div "Self-Promotion" at bounding box center [1098, 529] width 183 height 16
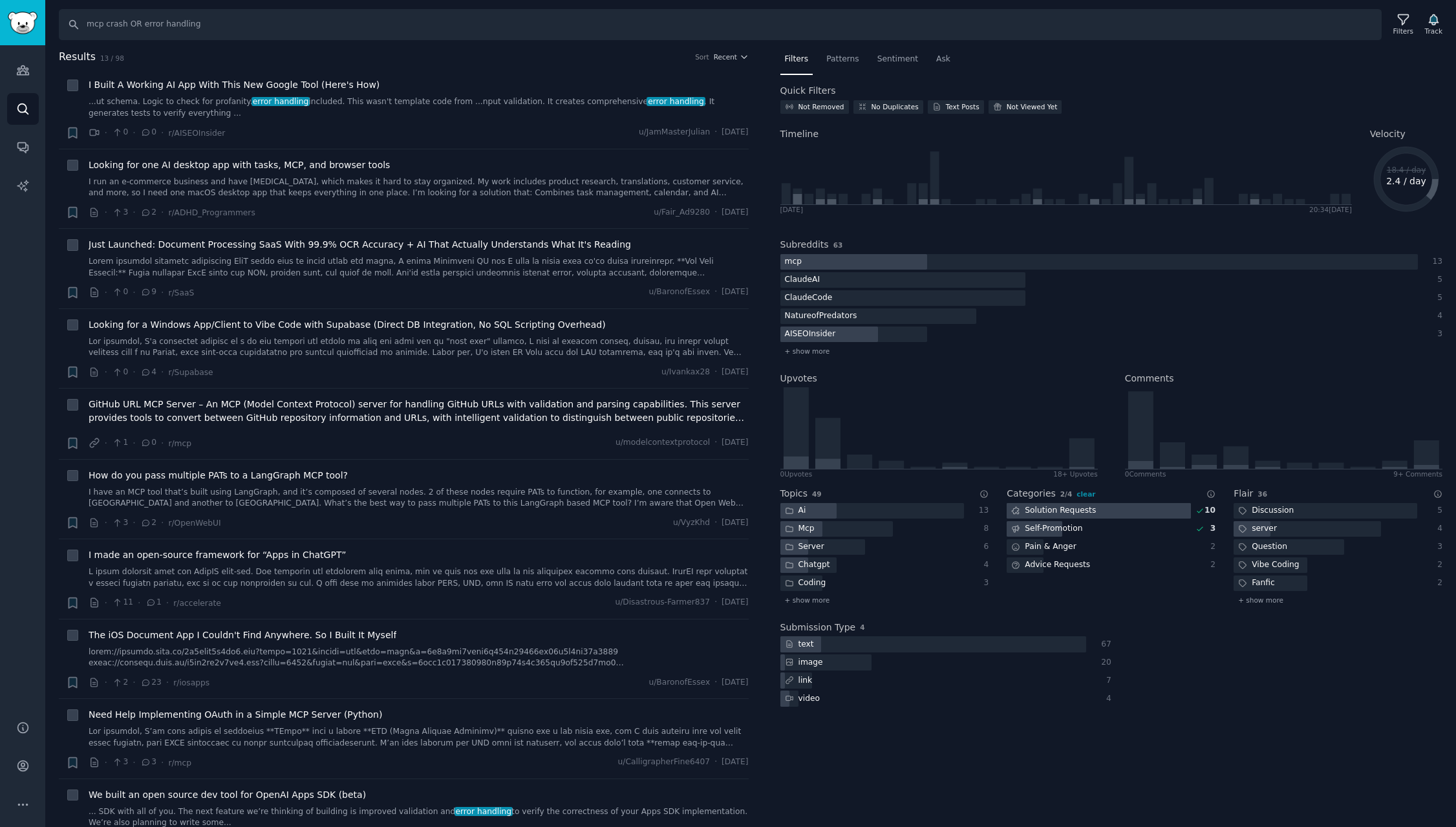
click at [1116, 514] on div at bounding box center [1098, 511] width 183 height 16
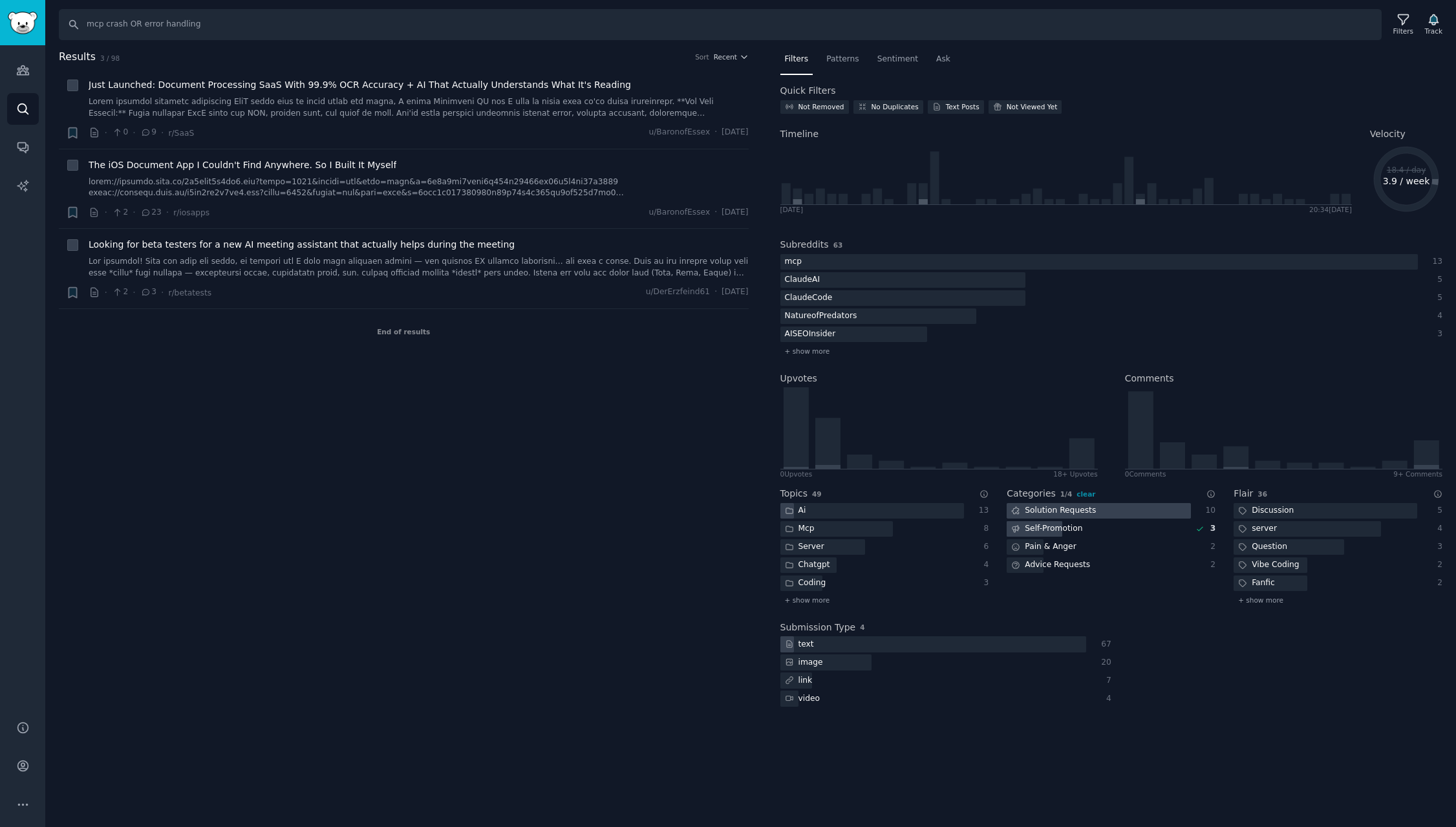
click at [1096, 526] on div "Self-Promotion" at bounding box center [1098, 529] width 183 height 16
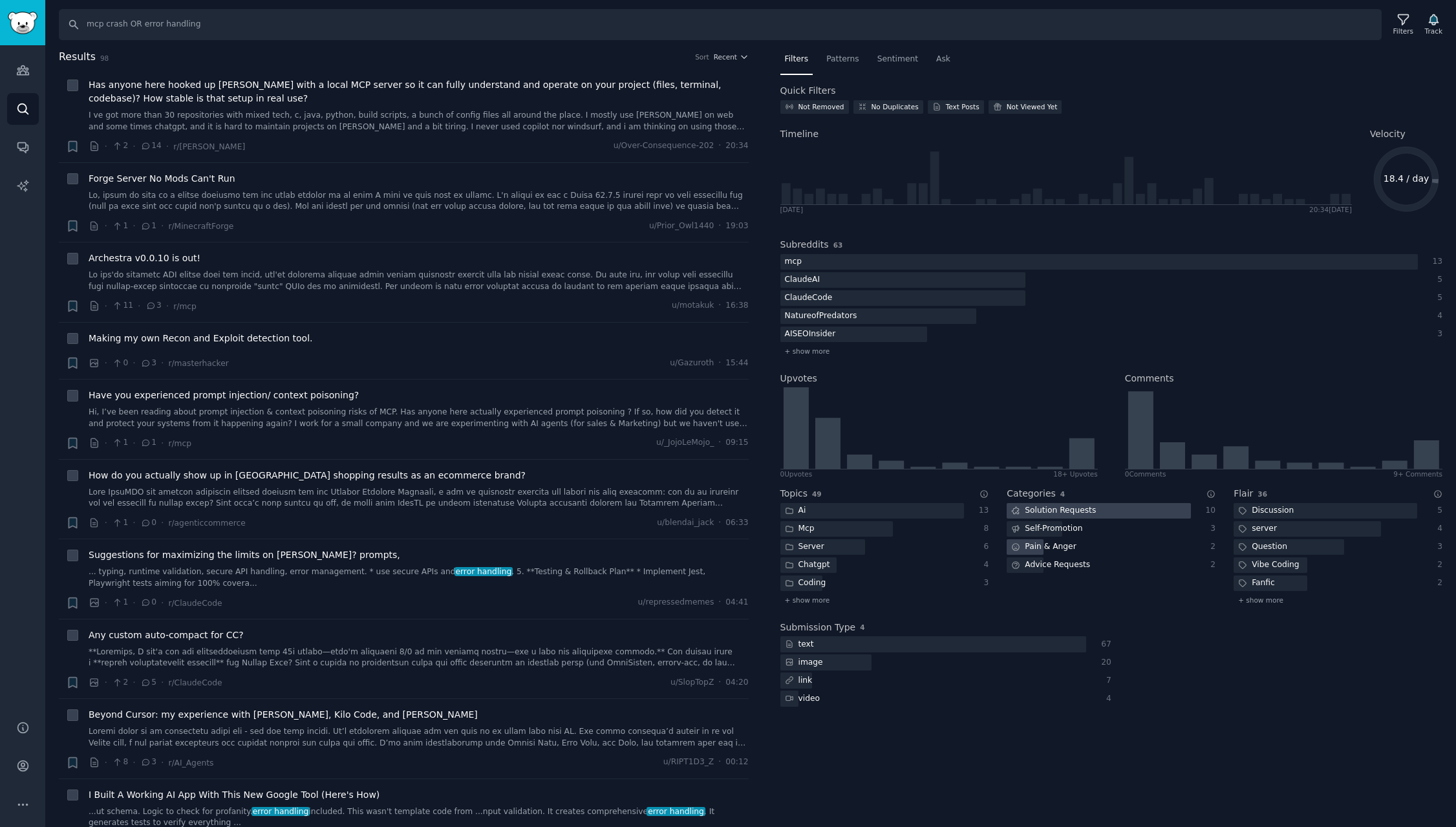
click at [1090, 548] on div "Pain & Anger" at bounding box center [1098, 547] width 183 height 16
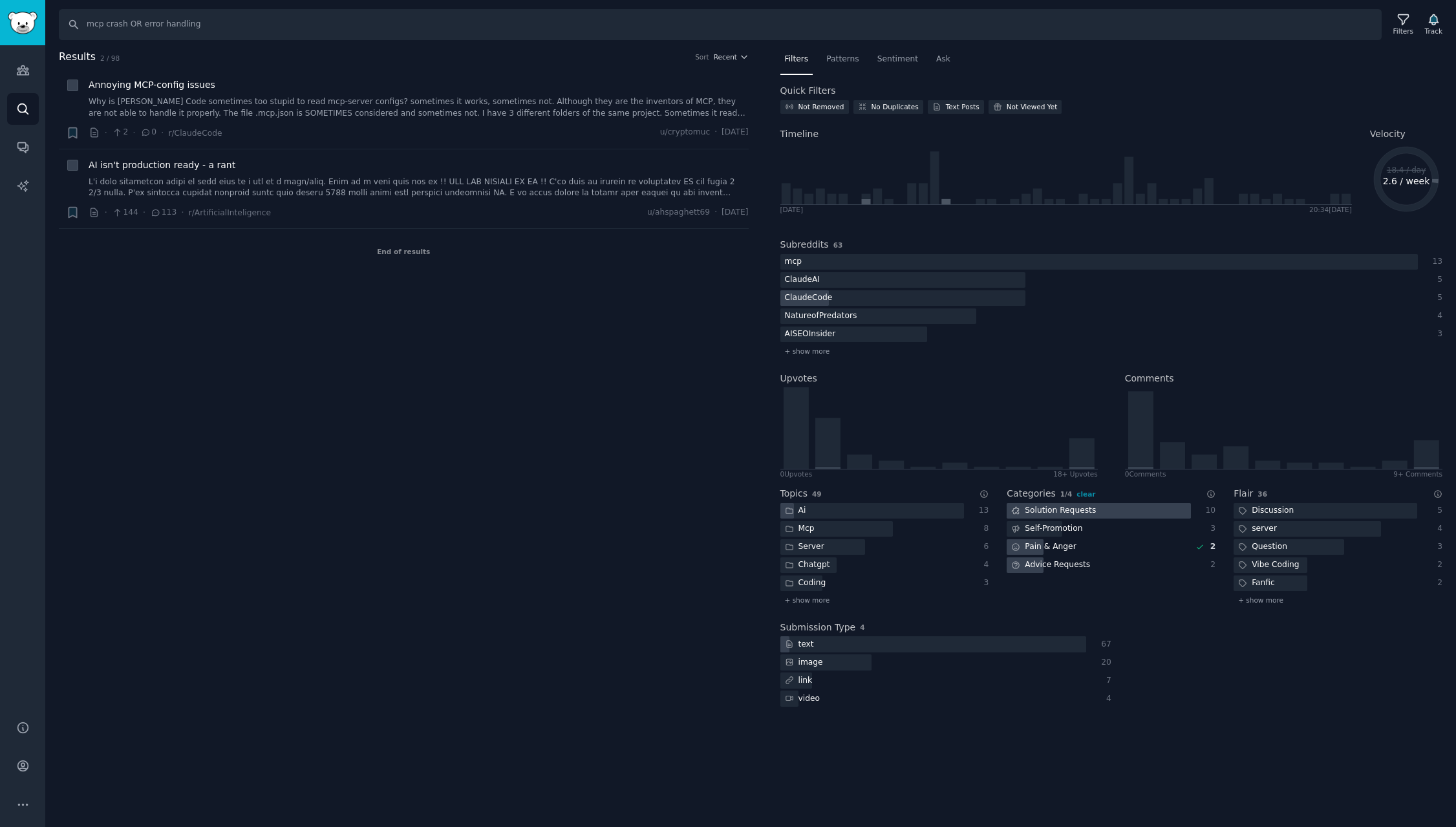
click at [1089, 566] on div "Advice Requests" at bounding box center [1051, 566] width 88 height 16
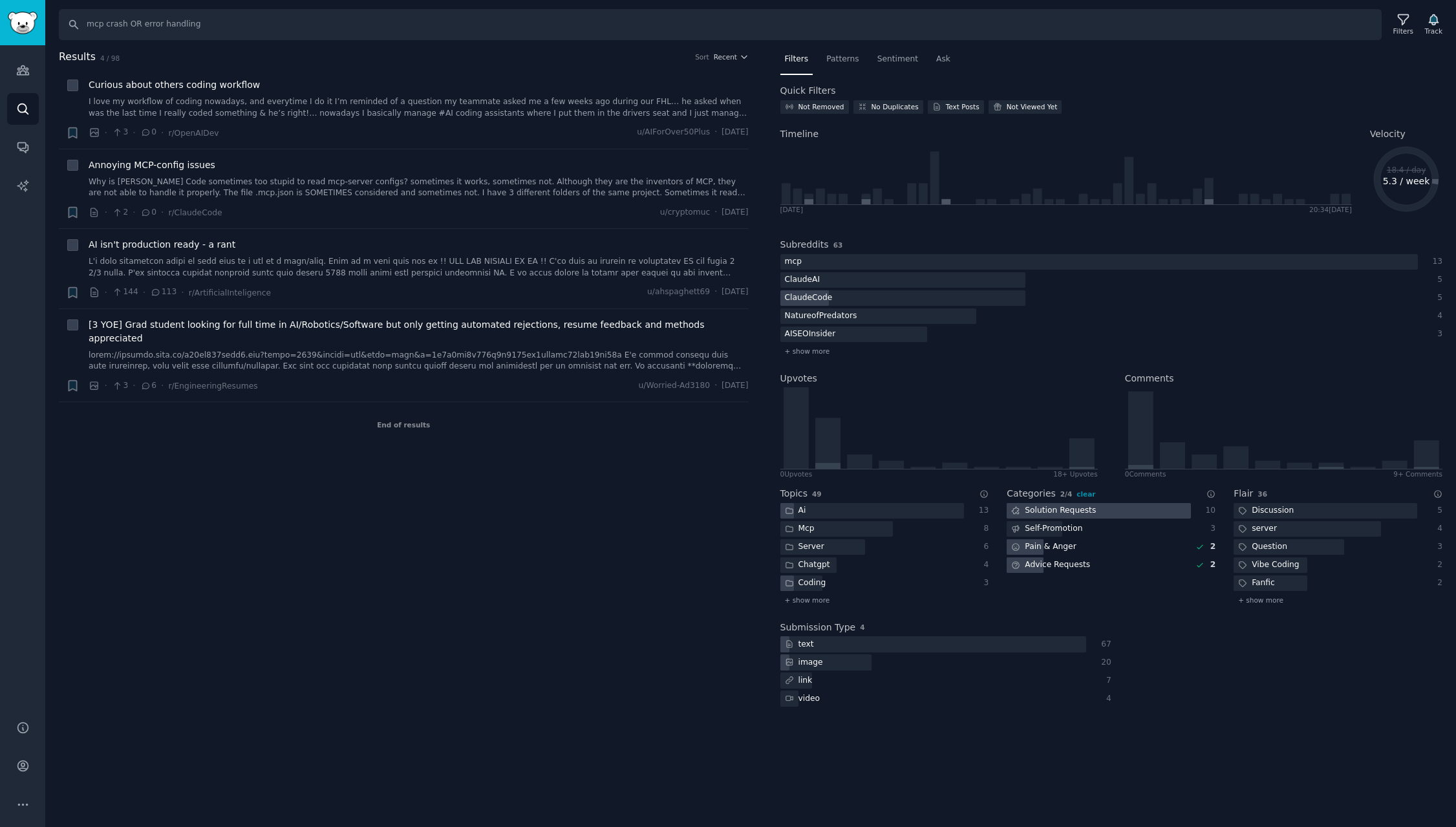
click at [1096, 552] on div "Pain & Anger" at bounding box center [1098, 547] width 183 height 16
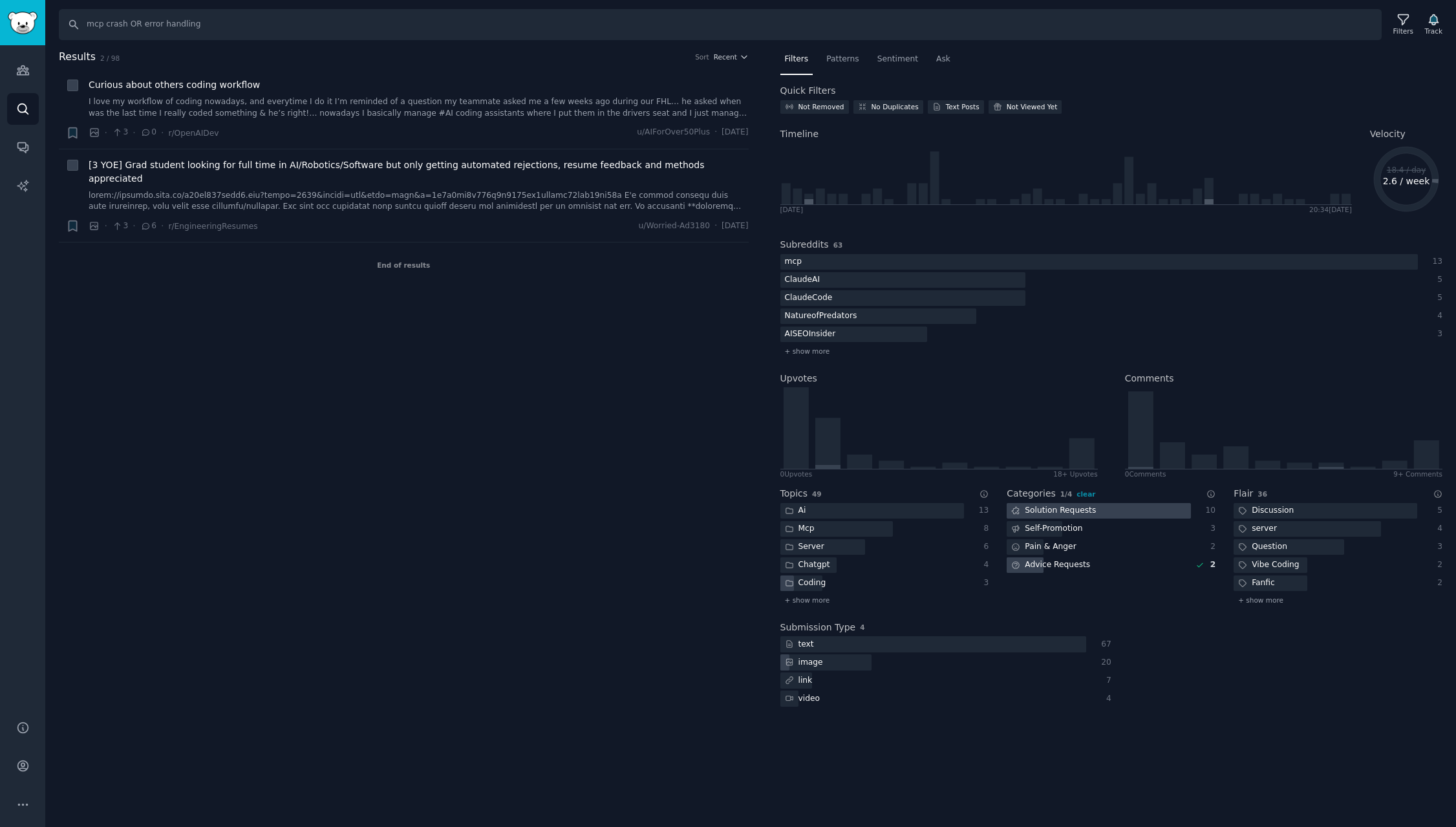
click at [1094, 511] on div "Solution Requests" at bounding box center [1053, 511] width 94 height 16
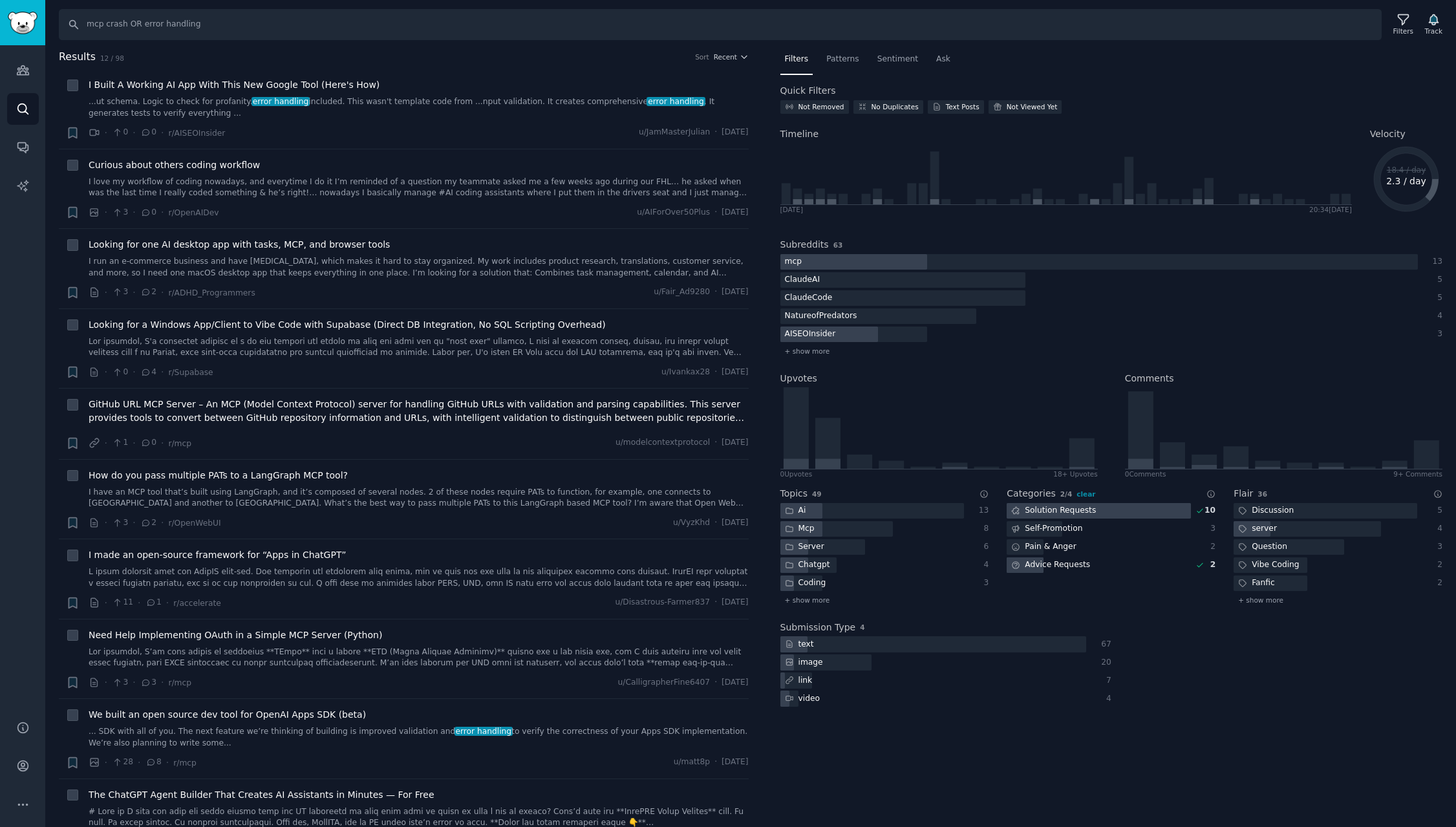
click at [1083, 566] on div "Advice Requests" at bounding box center [1051, 566] width 88 height 16
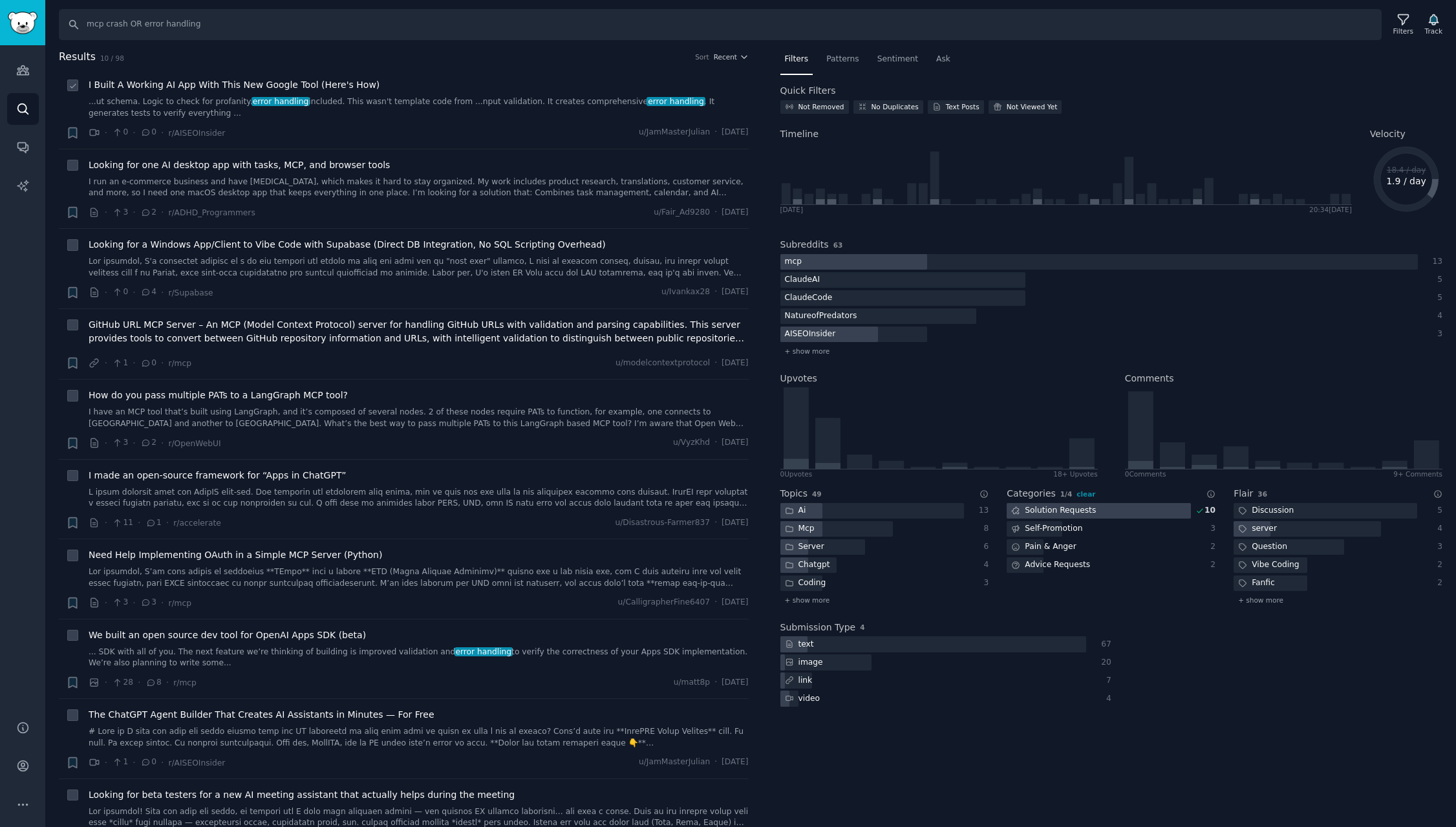
click at [273, 84] on span "I Built A Working AI App With This New Google Tool (Here's How)" at bounding box center [234, 85] width 291 height 14
